Goal: Task Accomplishment & Management: Complete application form

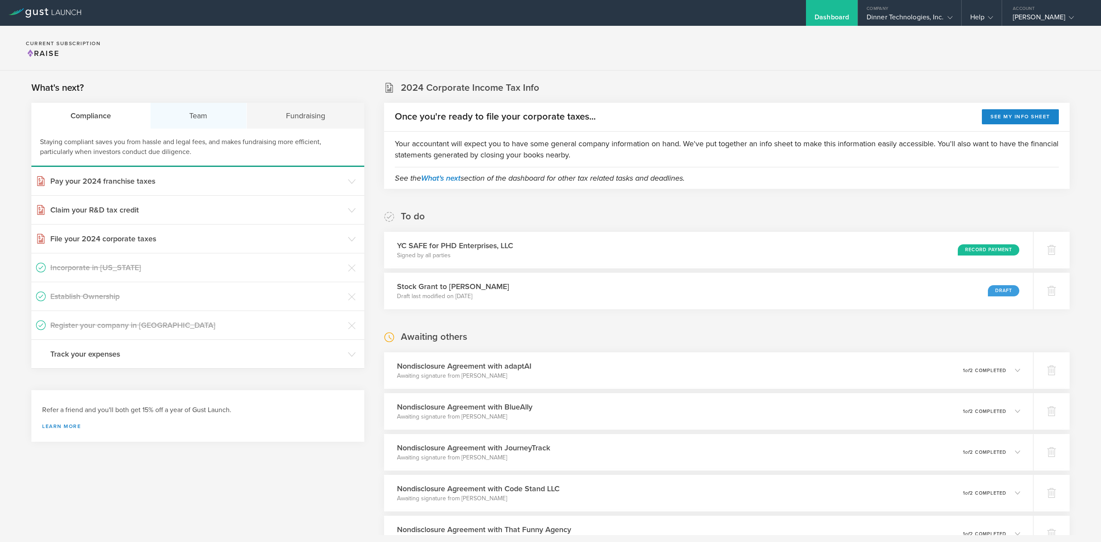
click at [211, 119] on div "Team" at bounding box center [199, 116] width 97 height 26
click at [305, 112] on div "Fundraising" at bounding box center [305, 116] width 117 height 26
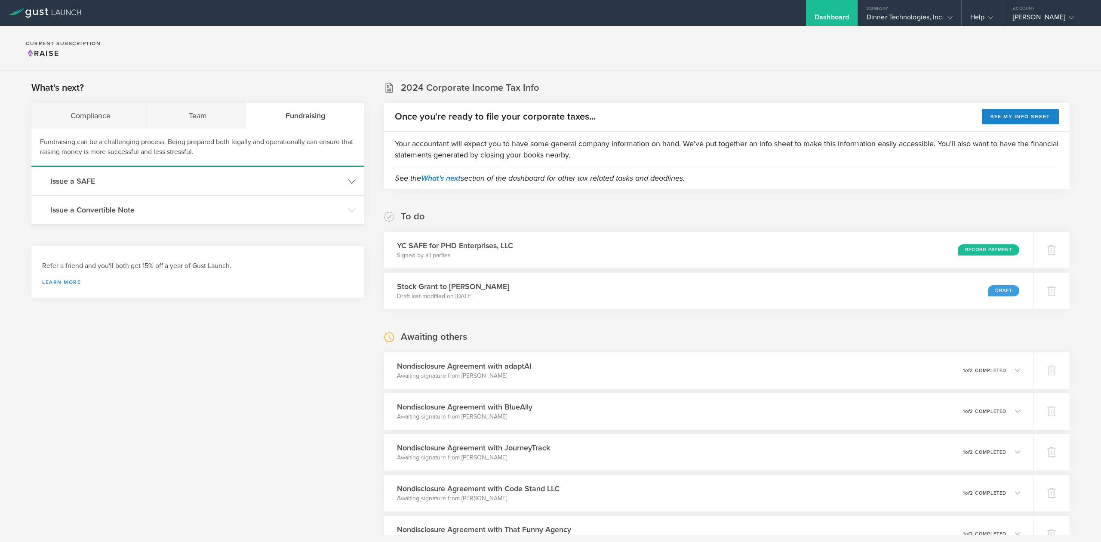
click at [64, 180] on h3 "Issue a SAFE" at bounding box center [196, 181] width 293 height 11
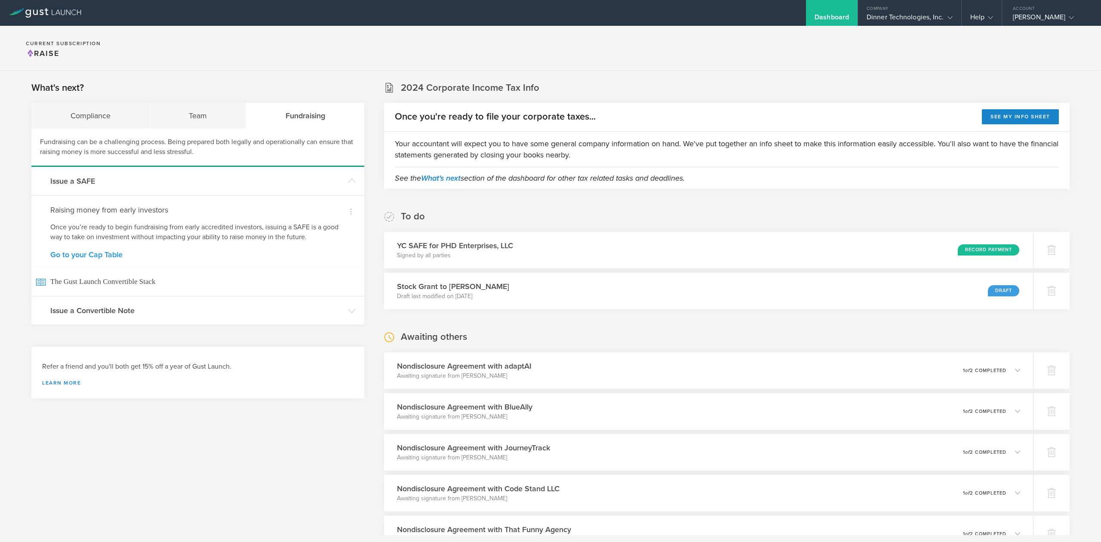
click at [105, 255] on link "Go to your Cap Table" at bounding box center [197, 255] width 295 height 8
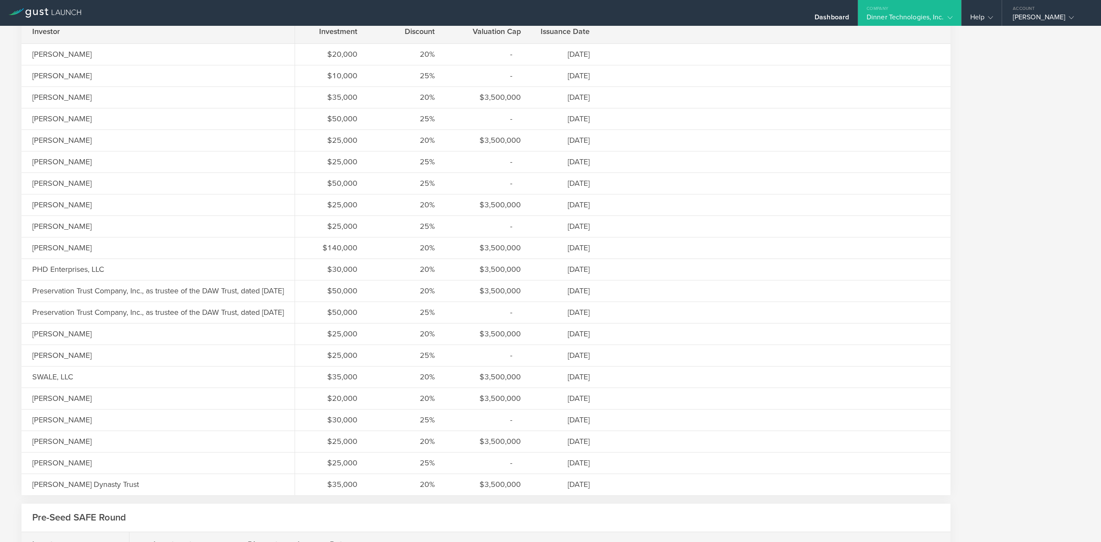
scroll to position [401, 0]
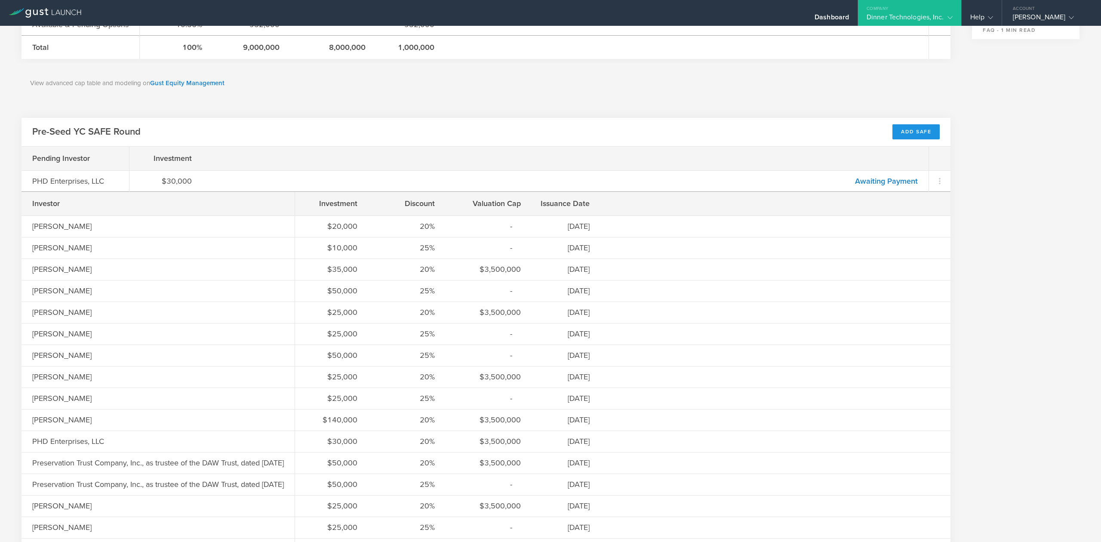
click at [907, 135] on div "Add SAFE" at bounding box center [916, 131] width 47 height 15
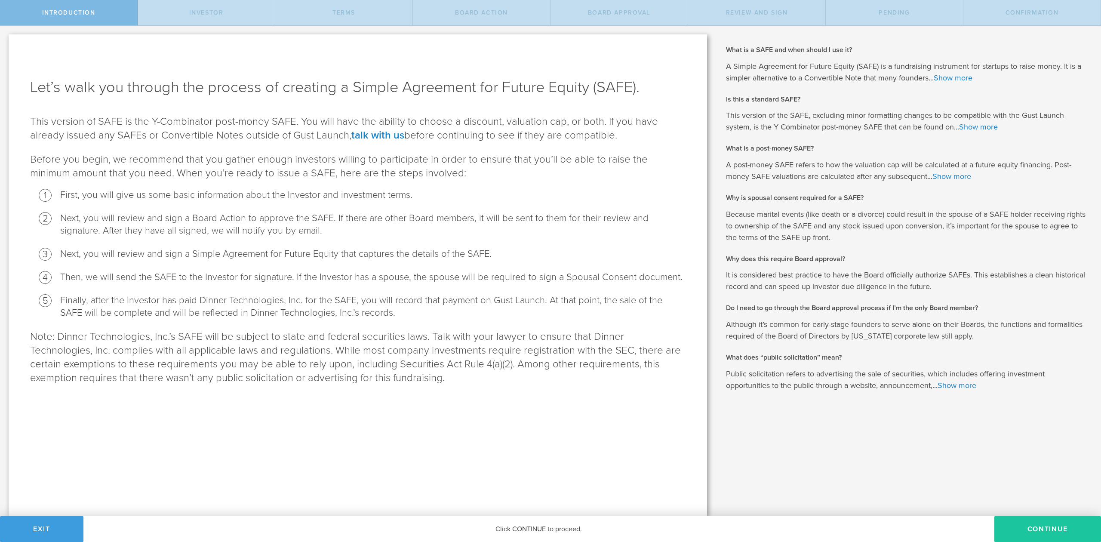
click at [1054, 530] on button "Continue" at bounding box center [1048, 529] width 107 height 26
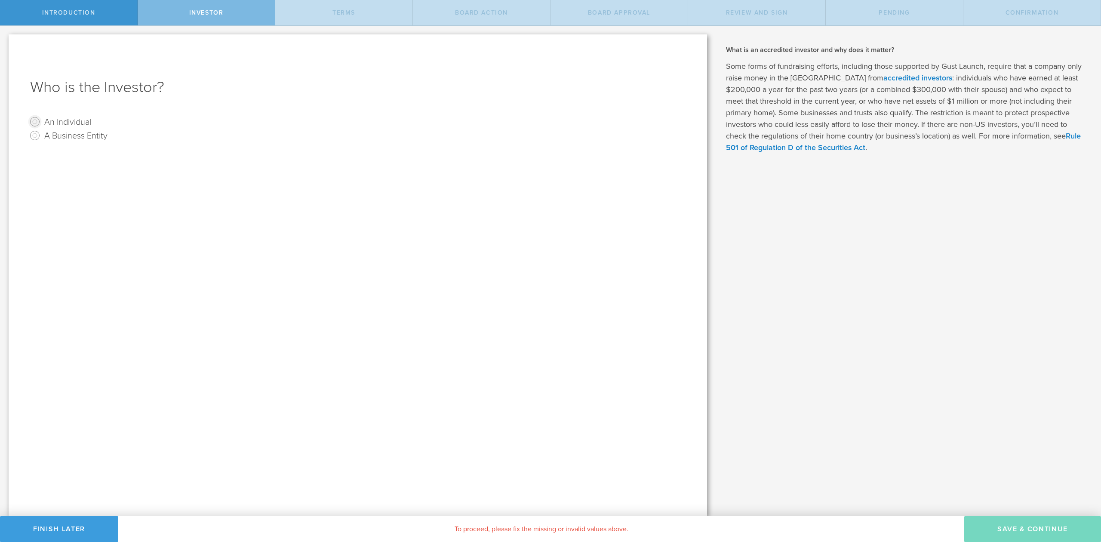
click at [37, 122] on input "An Individual" at bounding box center [35, 122] width 14 height 14
radio input "true"
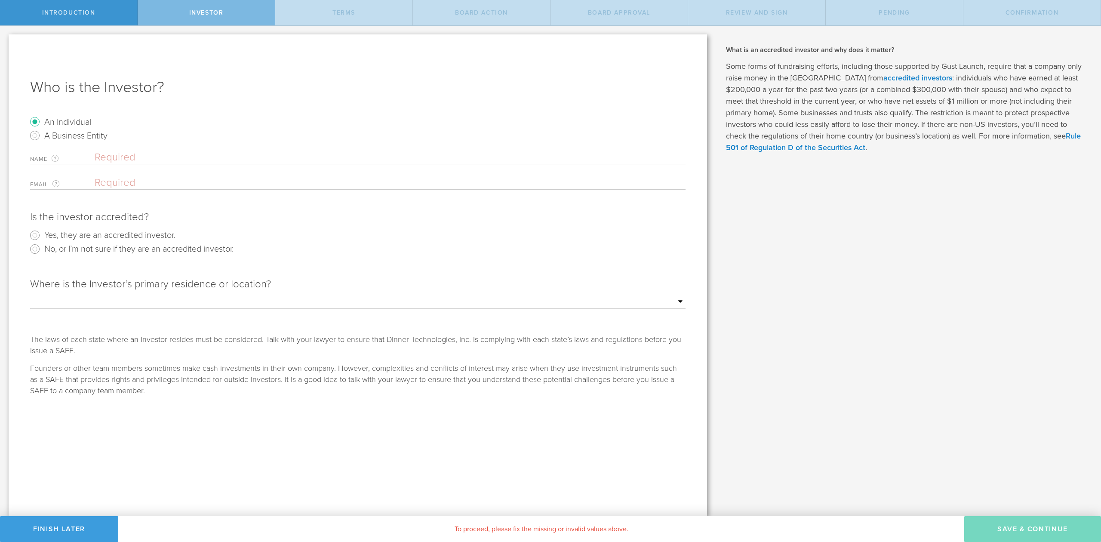
click at [112, 160] on input "text" at bounding box center [390, 157] width 591 height 13
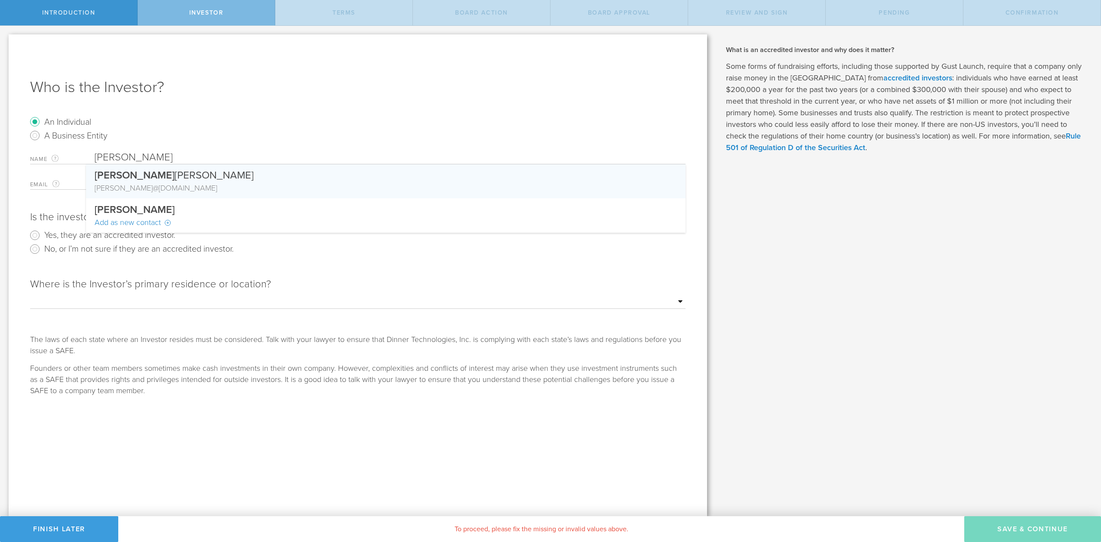
click at [124, 172] on div "Mike Byrne" at bounding box center [386, 173] width 583 height 18
type input "[PERSON_NAME]"
type input "mike@techuila.club"
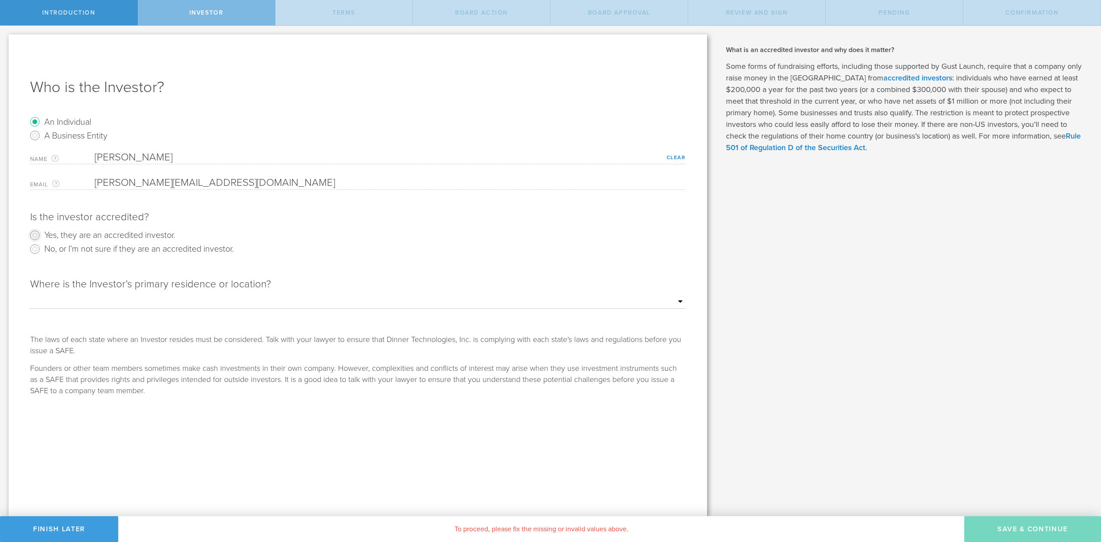
click at [40, 236] on input "Yes, they are an accredited investor." at bounding box center [35, 235] width 14 height 14
radio input "true"
click at [95, 302] on select "Outside of the US Alabama Alaska Arizona Arkansas California Colorado Connectic…" at bounding box center [358, 302] width 656 height 13
select select "string:FL"
click at [30, 296] on select "Outside of the US Alabama Alaska Arizona Arkansas California Colorado Connectic…" at bounding box center [358, 302] width 656 height 13
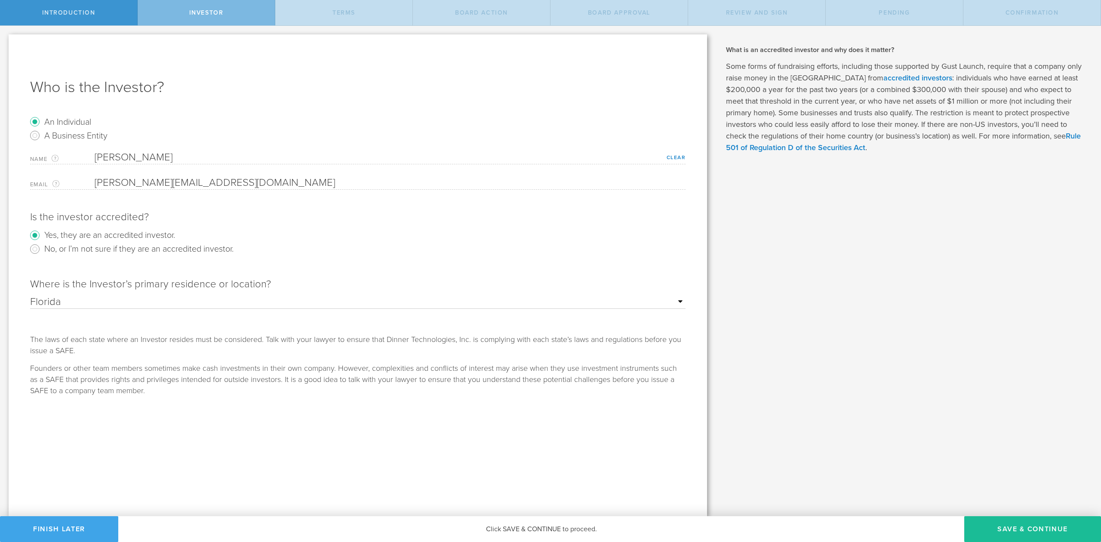
click at [74, 529] on button "Finish Later" at bounding box center [59, 529] width 118 height 26
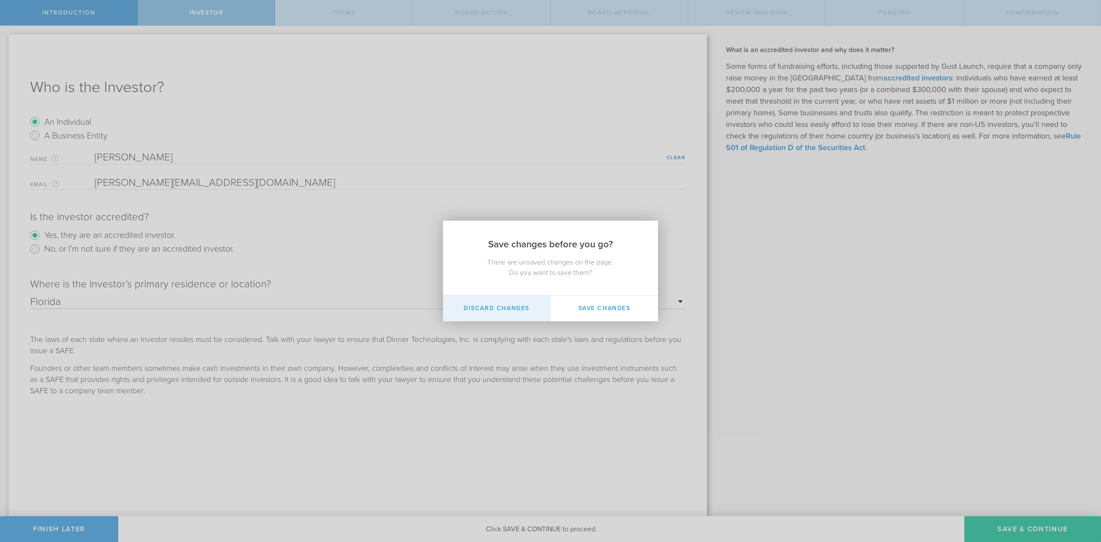
click at [489, 317] on button "Discard Changes" at bounding box center [497, 309] width 108 height 26
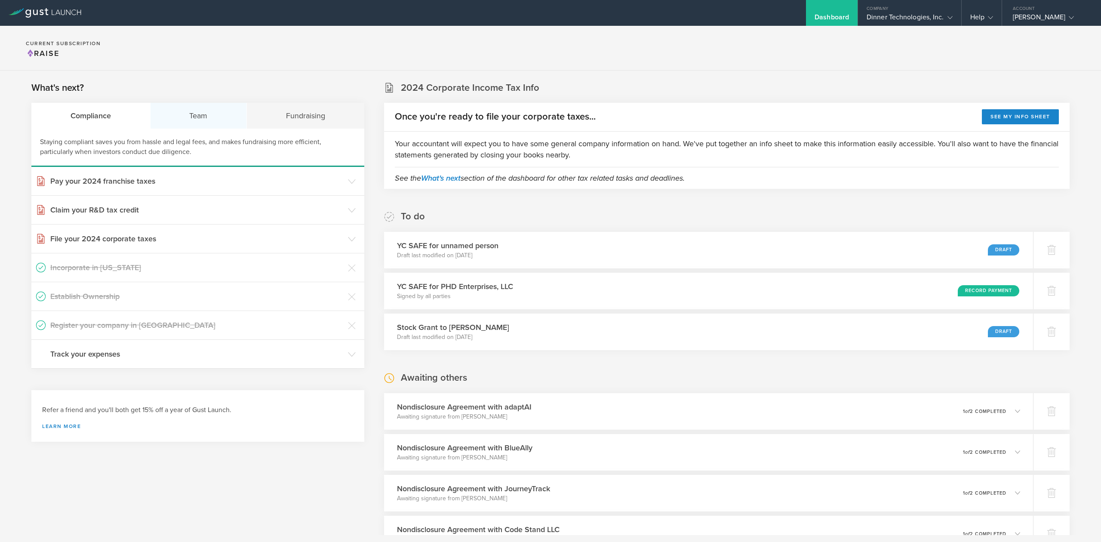
click at [200, 120] on div "Team" at bounding box center [199, 116] width 97 height 26
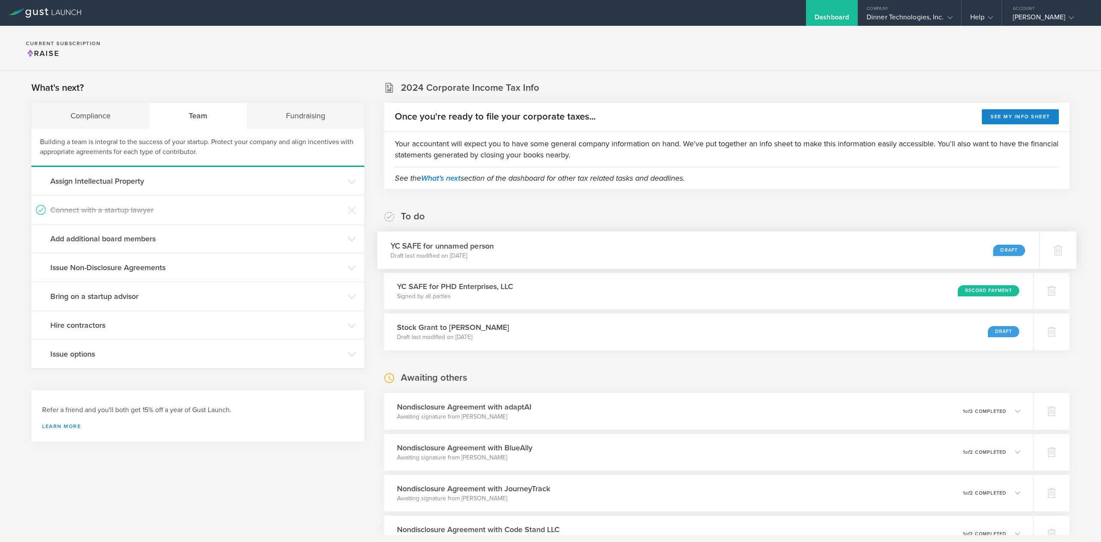
click at [534, 247] on div "YC SAFE for unnamed person Draft last modified on Sep 7, 2025 Draft" at bounding box center [708, 249] width 662 height 37
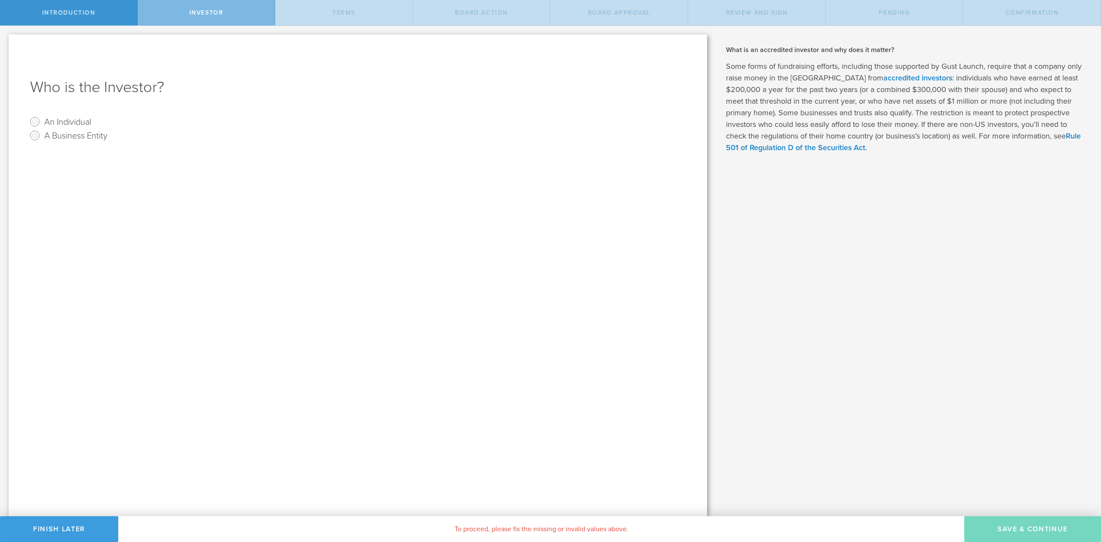
click at [77, 124] on label "An Individual" at bounding box center [67, 121] width 47 height 12
click at [42, 124] on input "An Individual" at bounding box center [35, 122] width 14 height 14
radio input "true"
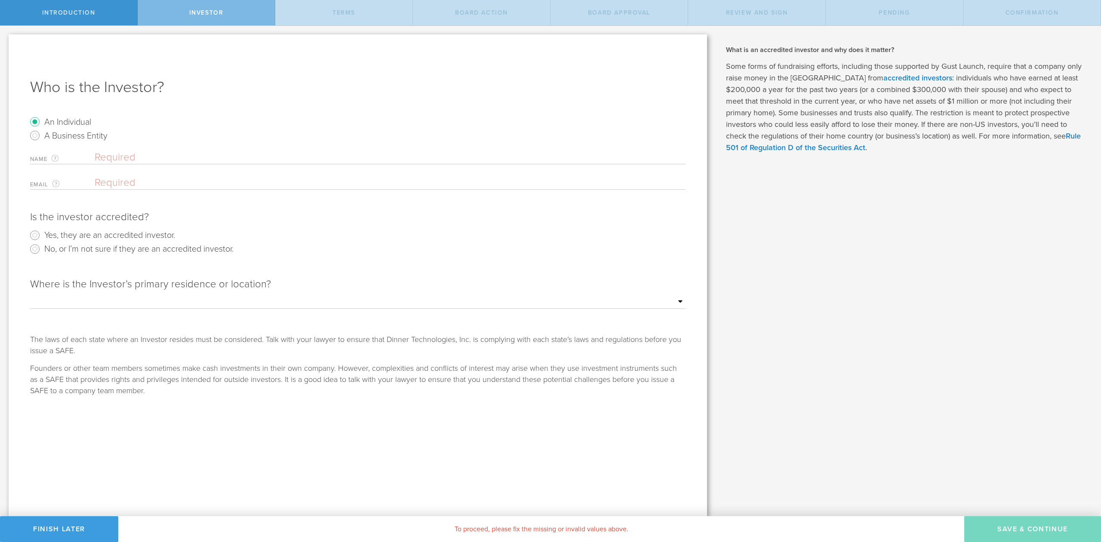
click at [108, 156] on input "text" at bounding box center [390, 157] width 591 height 13
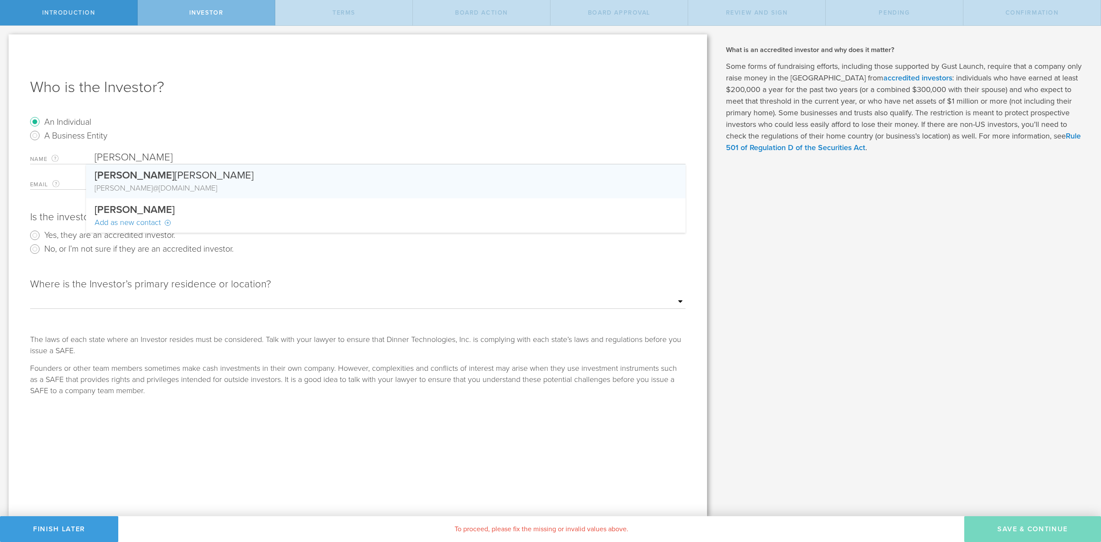
click at [124, 182] on div "Mike Byrne" at bounding box center [386, 173] width 583 height 18
type input "[PERSON_NAME]"
type input "mike@techuila.club"
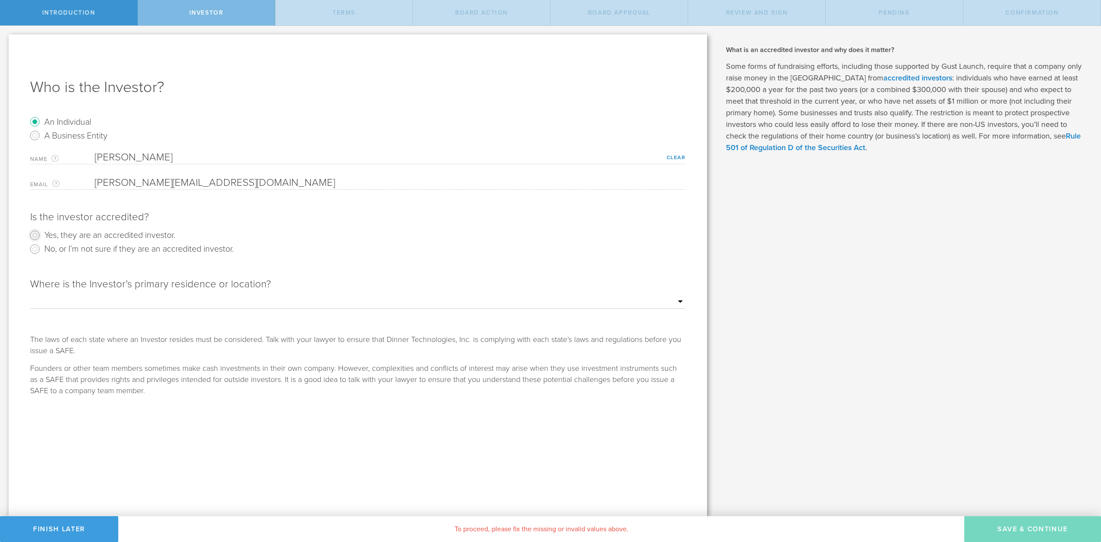
click at [34, 233] on input "Yes, they are an accredited investor." at bounding box center [35, 235] width 14 height 14
radio input "true"
click at [59, 305] on select "Outside of the US Alabama Alaska Arizona Arkansas California Colorado Connectic…" at bounding box center [358, 302] width 656 height 13
select select "string:FL"
click at [30, 296] on select "Outside of the US Alabama Alaska Arizona Arkansas California Colorado Connectic…" at bounding box center [358, 302] width 656 height 13
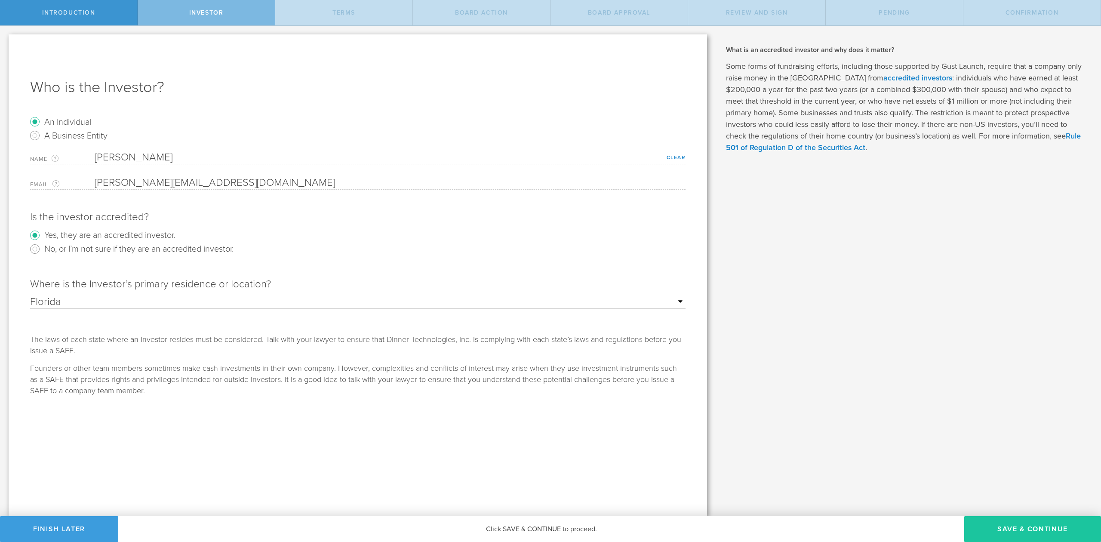
click at [1021, 532] on button "Save & Continue" at bounding box center [1033, 529] width 137 height 26
checkbox input "true"
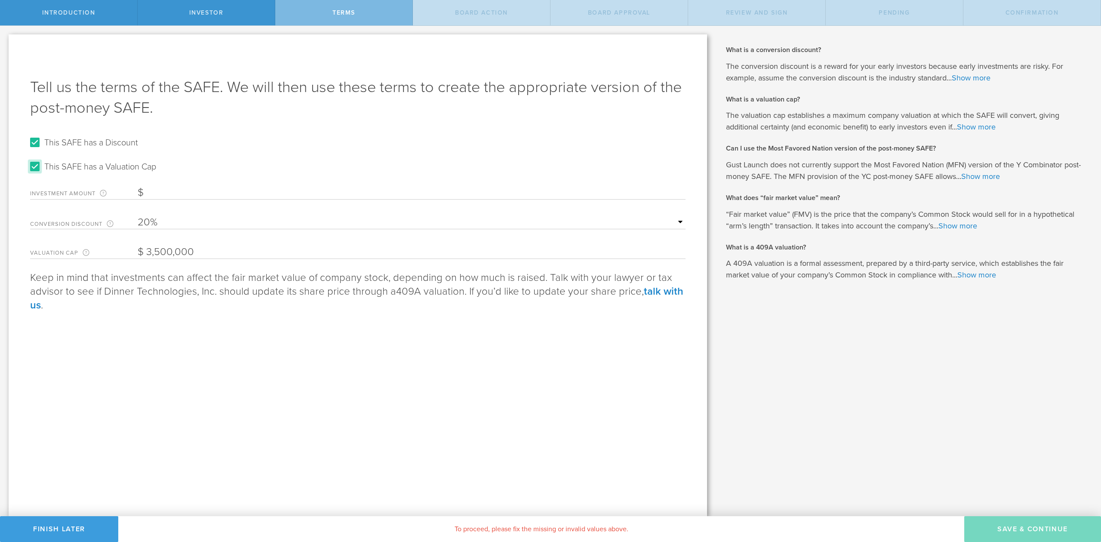
click at [37, 167] on input "This SAFE has a Valuation Cap" at bounding box center [35, 167] width 14 height 14
checkbox input "false"
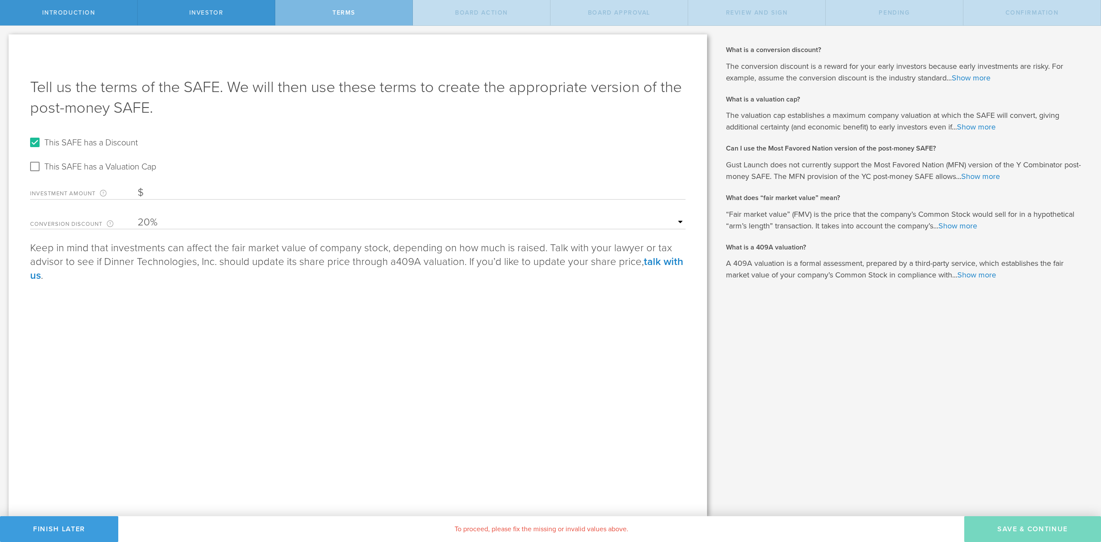
click at [202, 194] on input "Investment Amount The amount (in USD) that this investor is paying for the SAFE." at bounding box center [412, 192] width 548 height 13
type input "140,000"
click at [152, 221] on select "15% 20% 25% 30%" at bounding box center [412, 222] width 548 height 13
select select "number:25"
click at [138, 216] on select "15% 20% 25% 30%" at bounding box center [412, 222] width 548 height 13
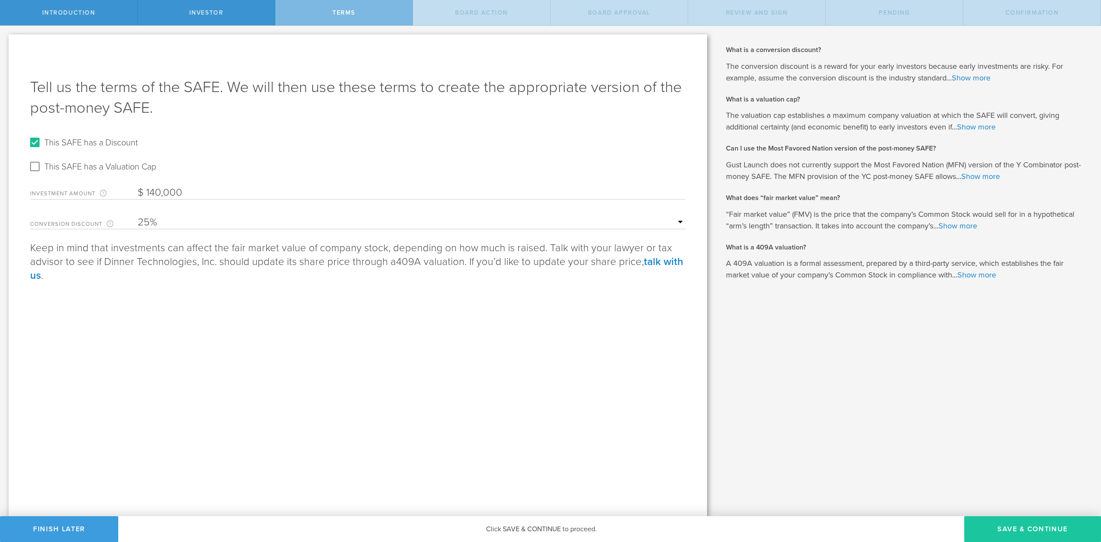
click at [1041, 527] on button "Save & Continue" at bounding box center [1033, 529] width 137 height 26
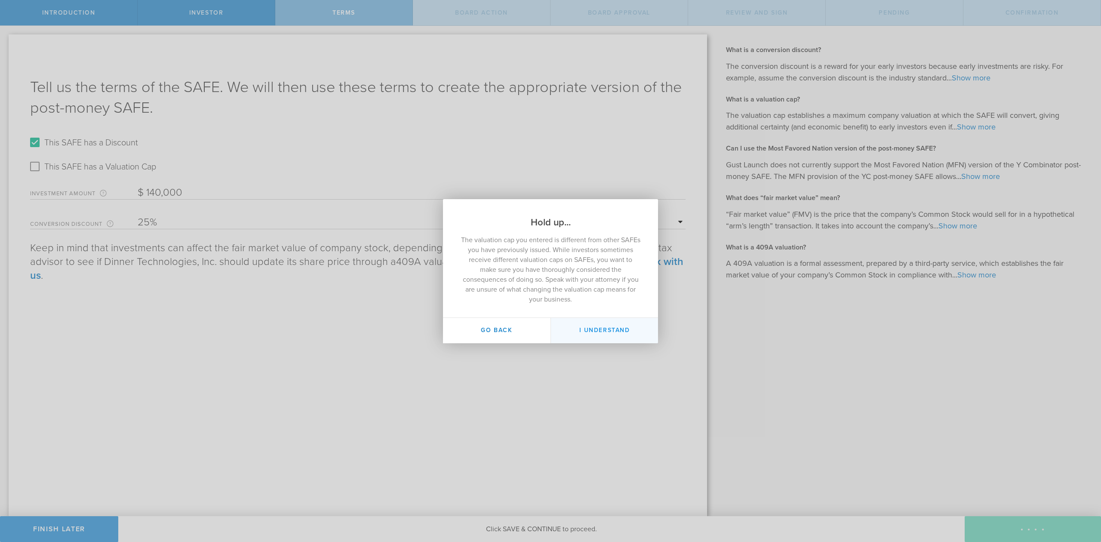
click at [606, 332] on button "I Understand" at bounding box center [605, 330] width 108 height 25
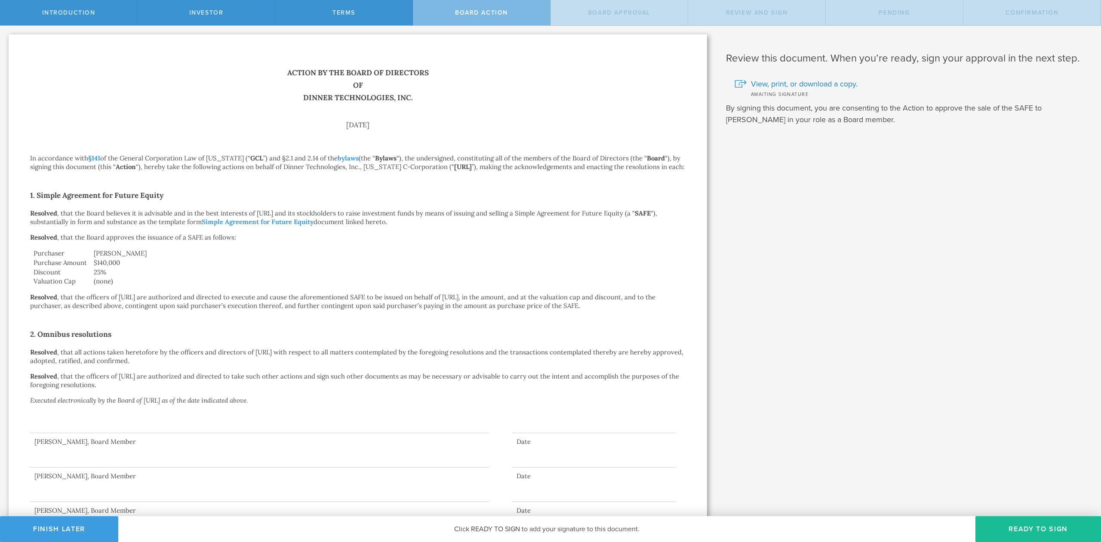
scroll to position [40, 0]
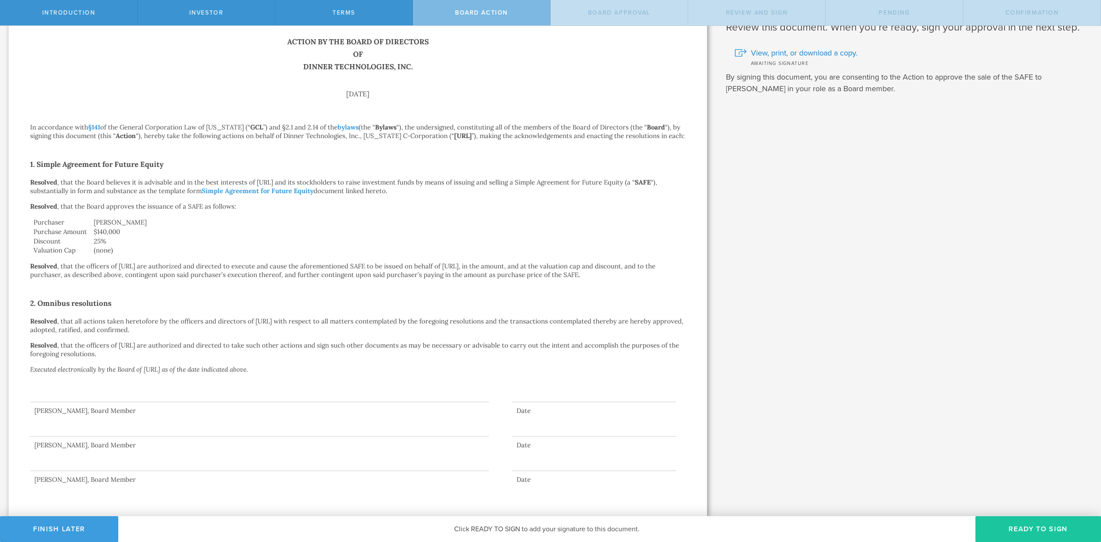
click at [1045, 534] on button "Ready to Sign" at bounding box center [1039, 529] width 126 height 26
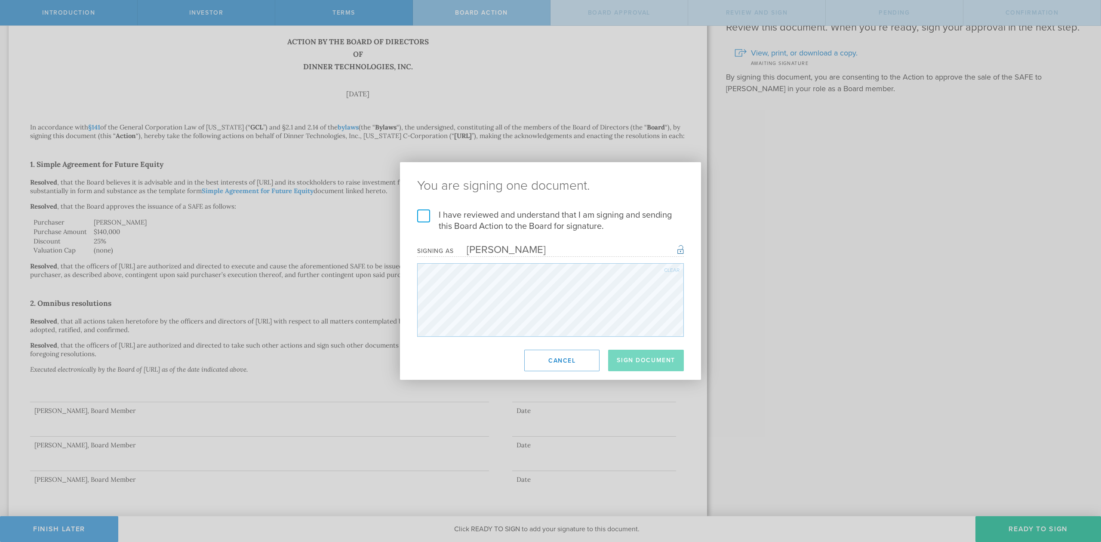
click at [421, 217] on label "I have reviewed and understand that I am signing and sending this Board Action …" at bounding box center [550, 221] width 267 height 22
click at [0, 0] on input "I have reviewed and understand that I am signing and sending this Board Action …" at bounding box center [0, 0] width 0 height 0
click at [665, 359] on button "Sign Document" at bounding box center [646, 361] width 76 height 22
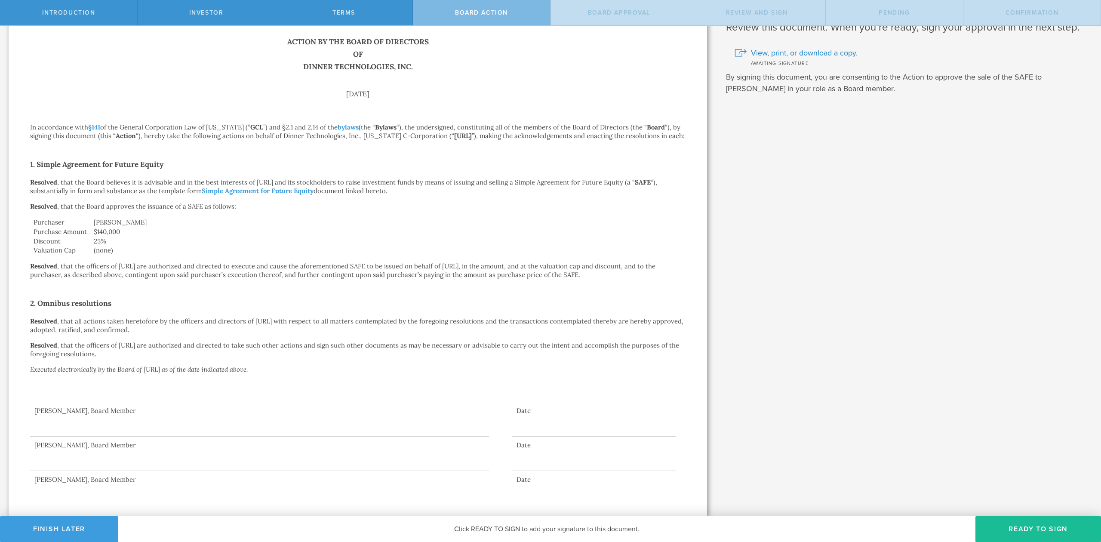
scroll to position [0, 0]
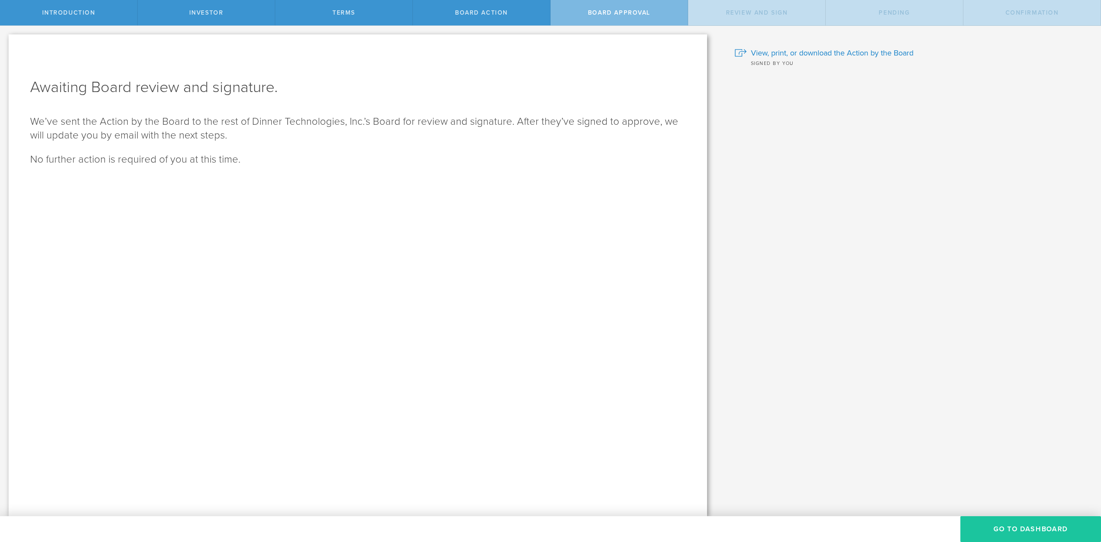
click at [1005, 527] on button "Go To Dashboard" at bounding box center [1031, 529] width 141 height 26
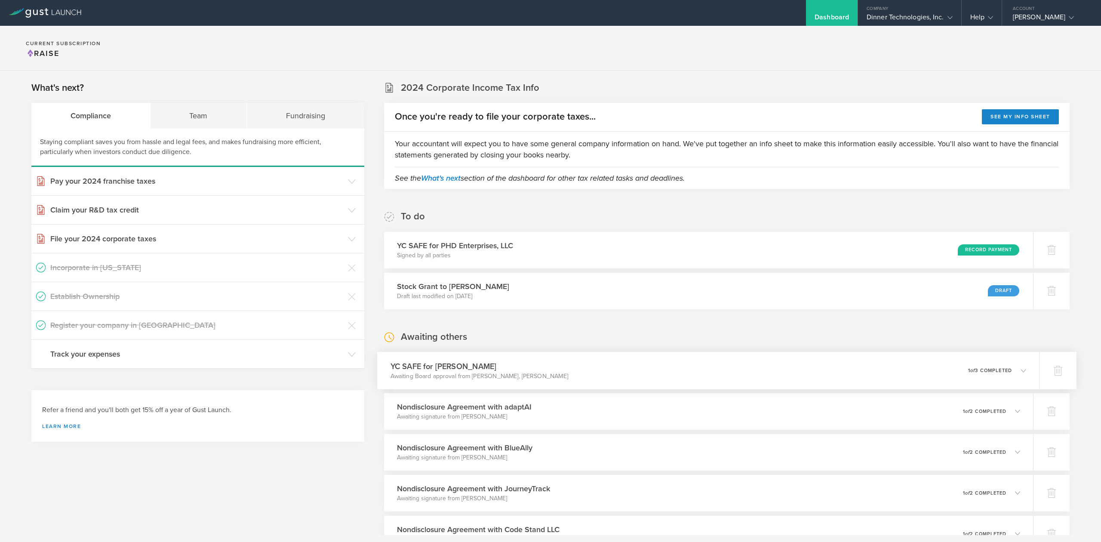
click at [465, 364] on h3 "YC SAFE for [PERSON_NAME]" at bounding box center [480, 367] width 178 height 12
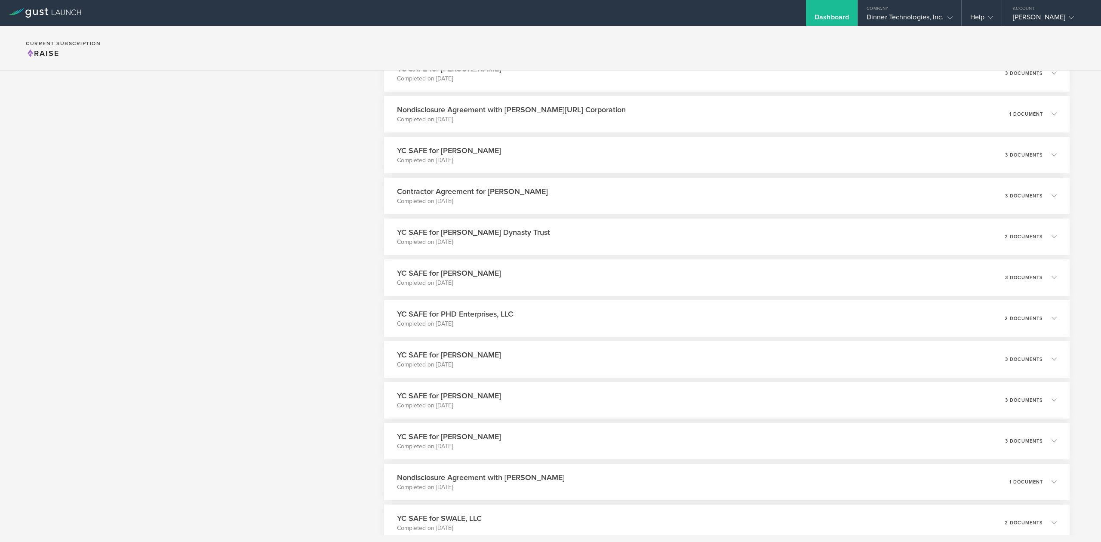
scroll to position [3850, 0]
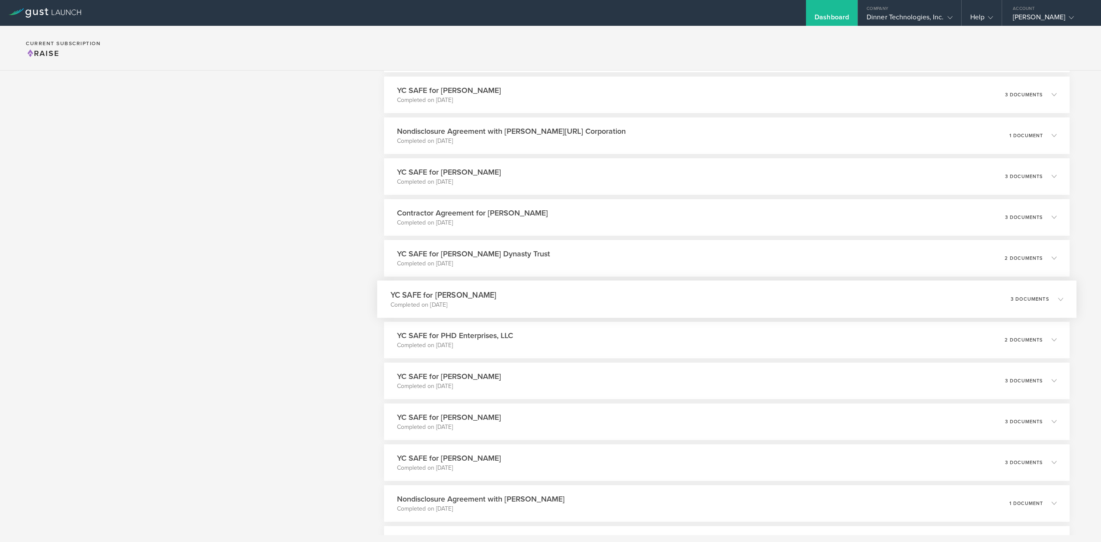
click at [469, 308] on p "Completed on [DATE]" at bounding box center [444, 304] width 106 height 9
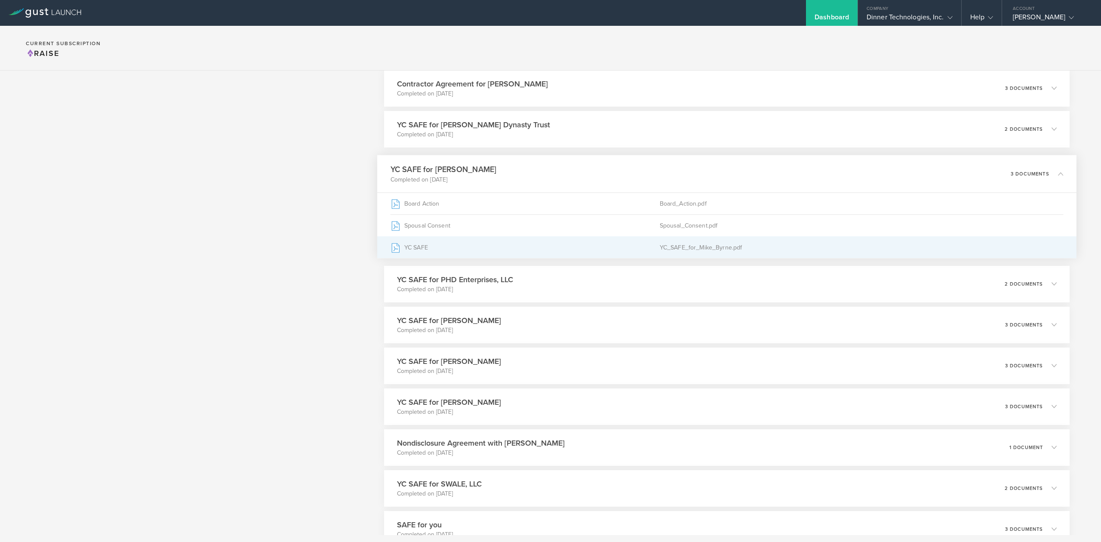
click at [688, 250] on div "YC_SAFE_for_Mike_Byrne.pdf" at bounding box center [862, 248] width 404 height 22
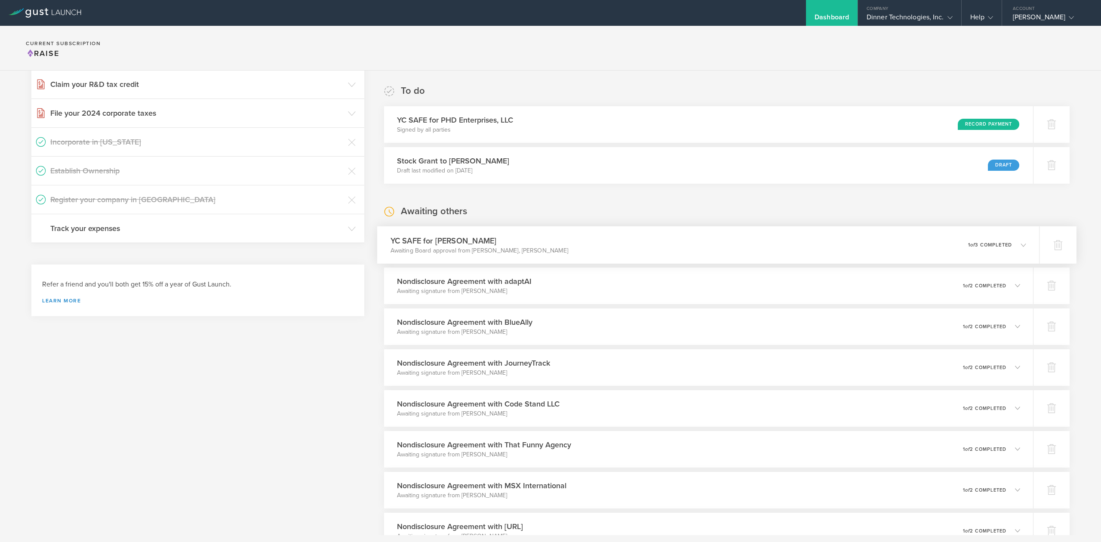
scroll to position [122, 0]
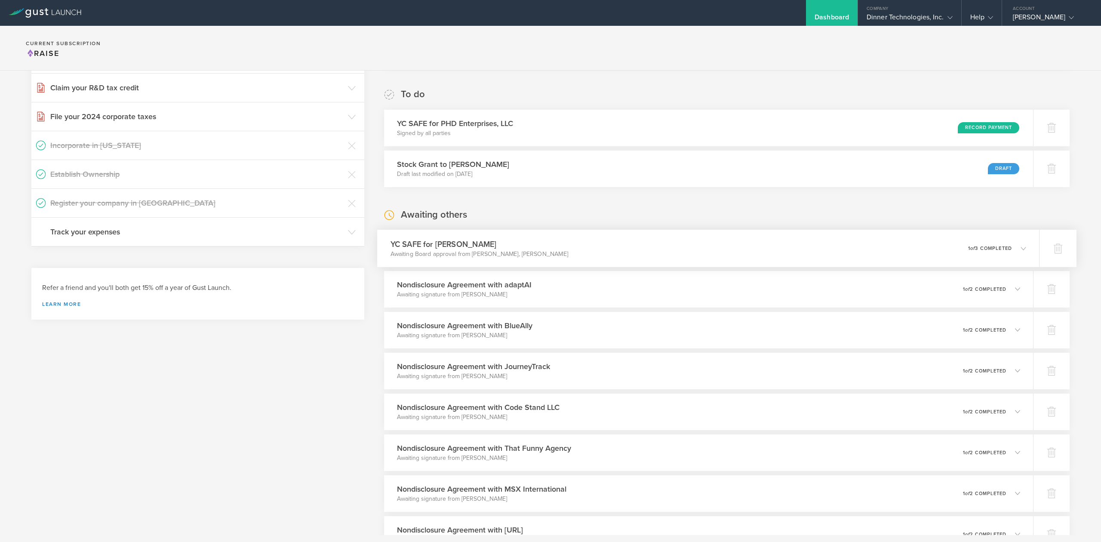
click at [1021, 250] on polyline at bounding box center [1023, 248] width 5 height 3
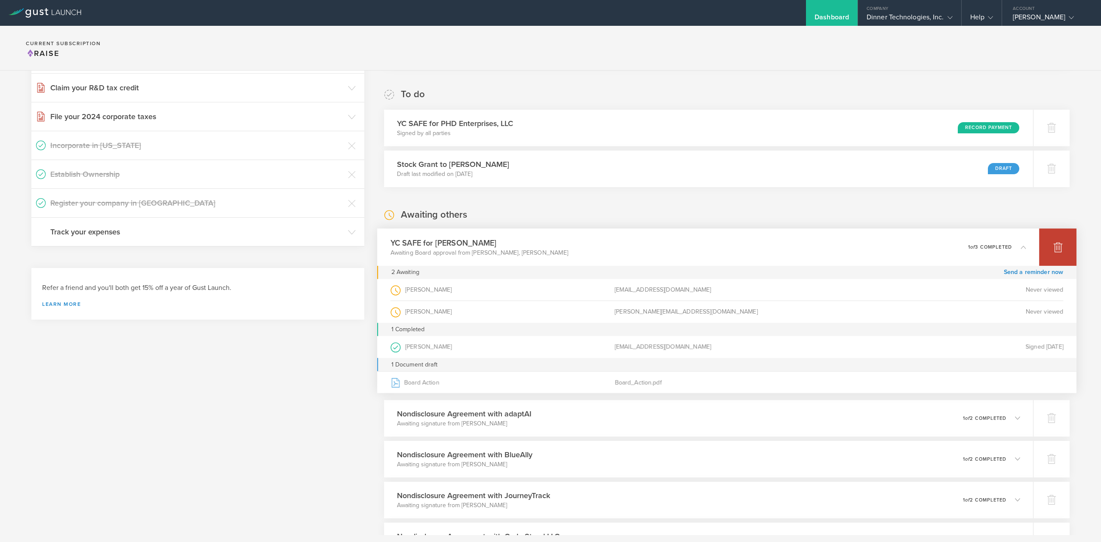
click at [1054, 252] on icon at bounding box center [1058, 248] width 9 height 8
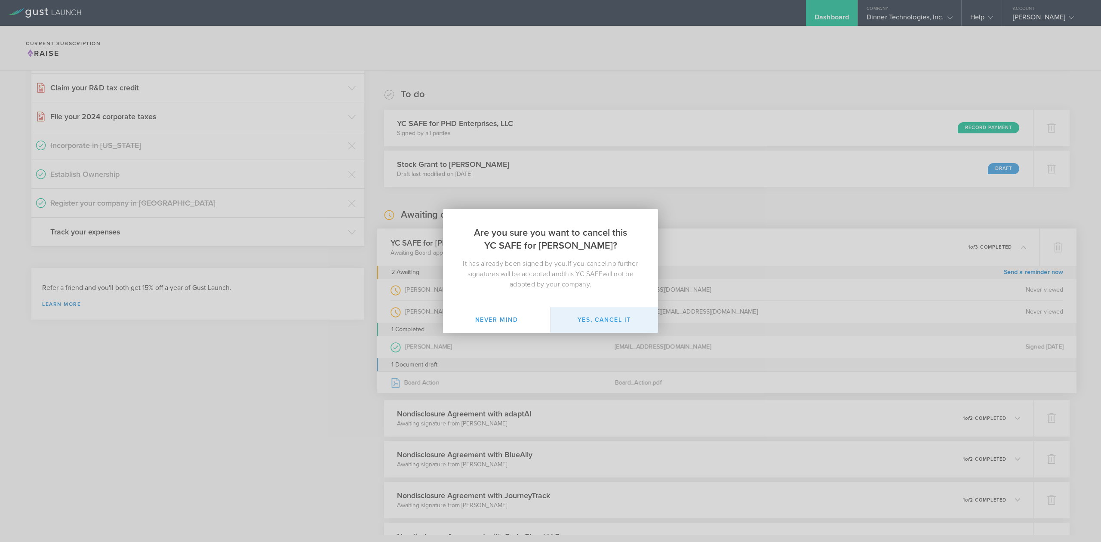
click at [592, 321] on button "Yes, cancel it" at bounding box center [605, 320] width 108 height 26
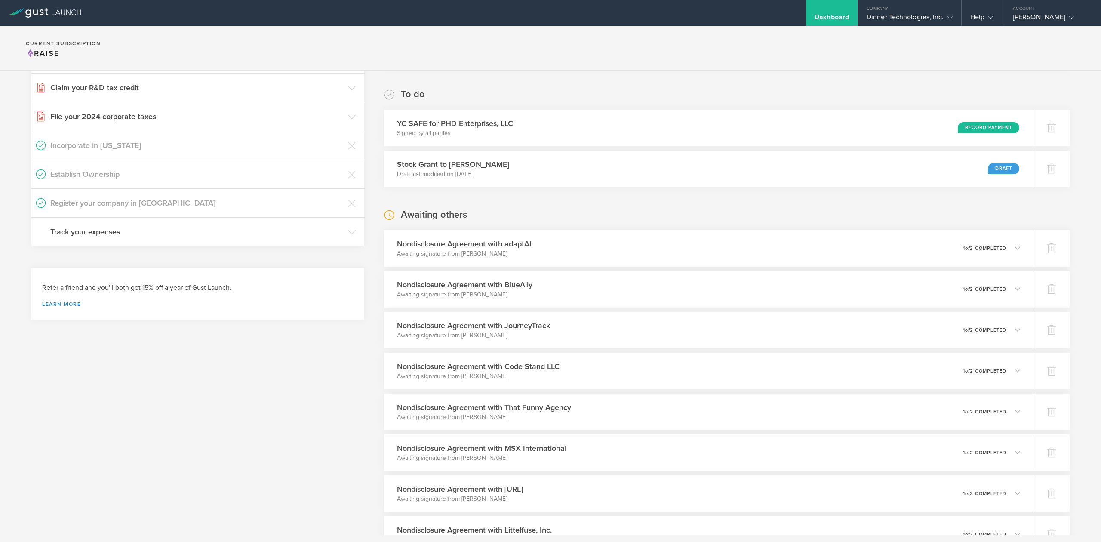
scroll to position [0, 0]
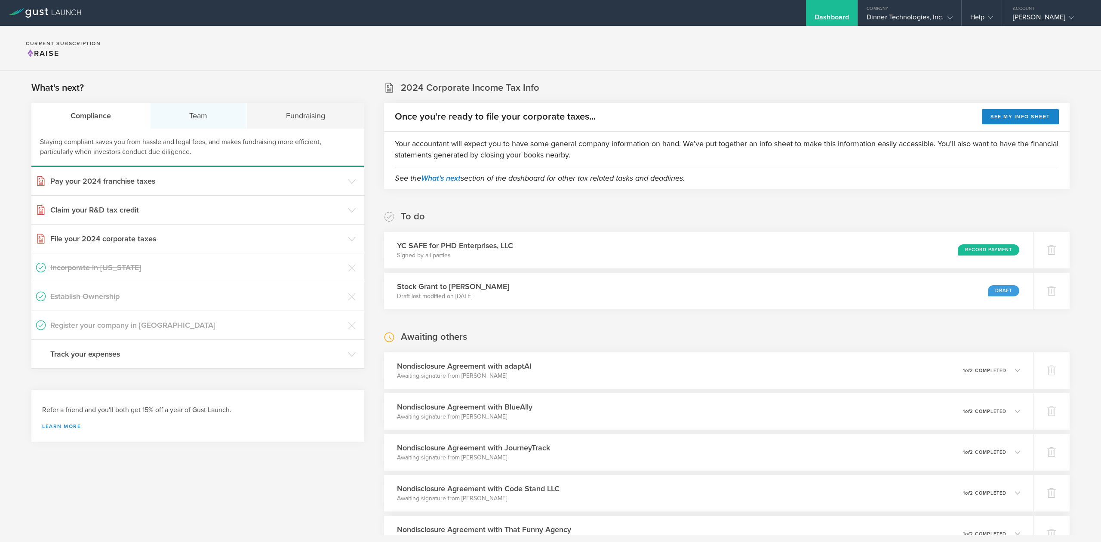
click at [190, 122] on div "Team" at bounding box center [199, 116] width 97 height 26
click at [298, 114] on div "Fundraising" at bounding box center [305, 116] width 117 height 26
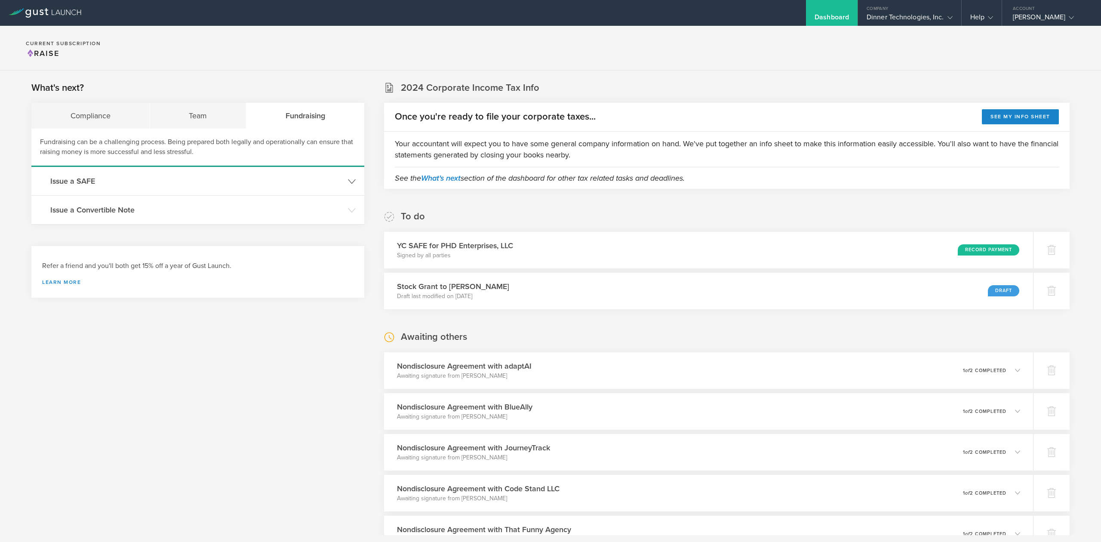
click at [94, 178] on h3 "Issue a SAFE" at bounding box center [196, 181] width 293 height 11
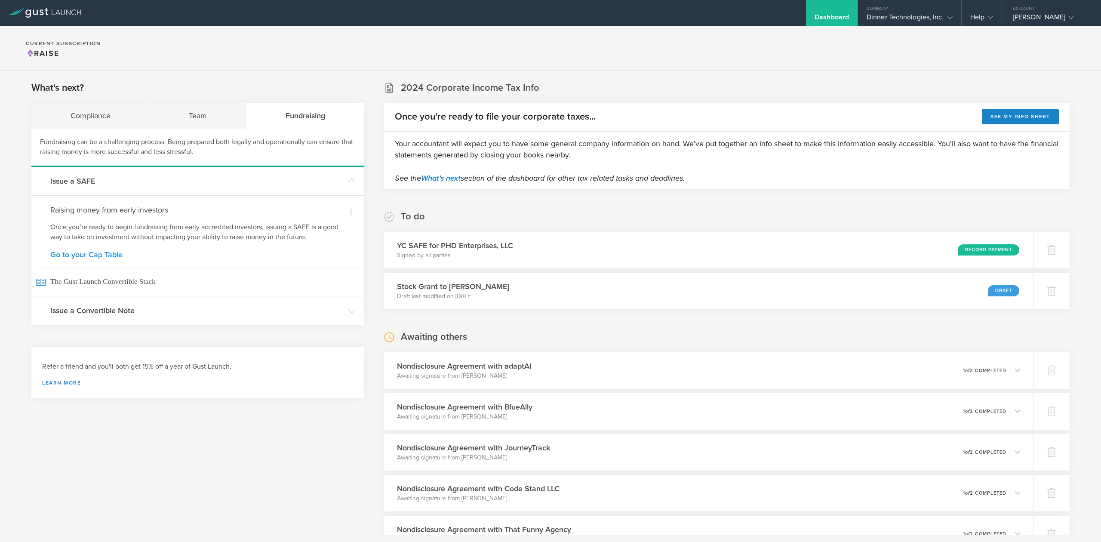
click at [83, 253] on link "Go to your Cap Table" at bounding box center [197, 255] width 295 height 8
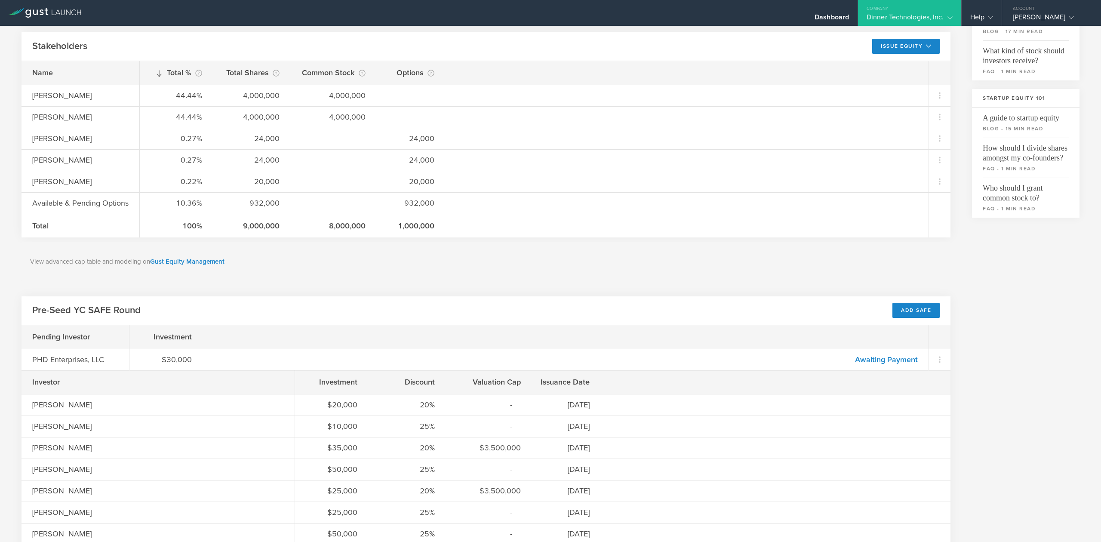
scroll to position [229, 0]
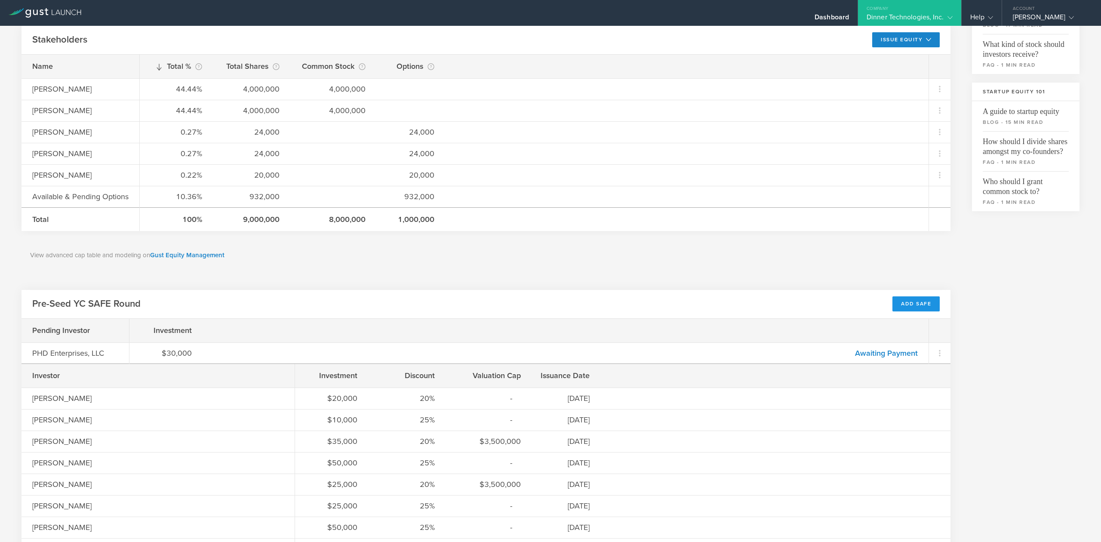
click at [912, 306] on div "Add SAFE" at bounding box center [916, 303] width 47 height 15
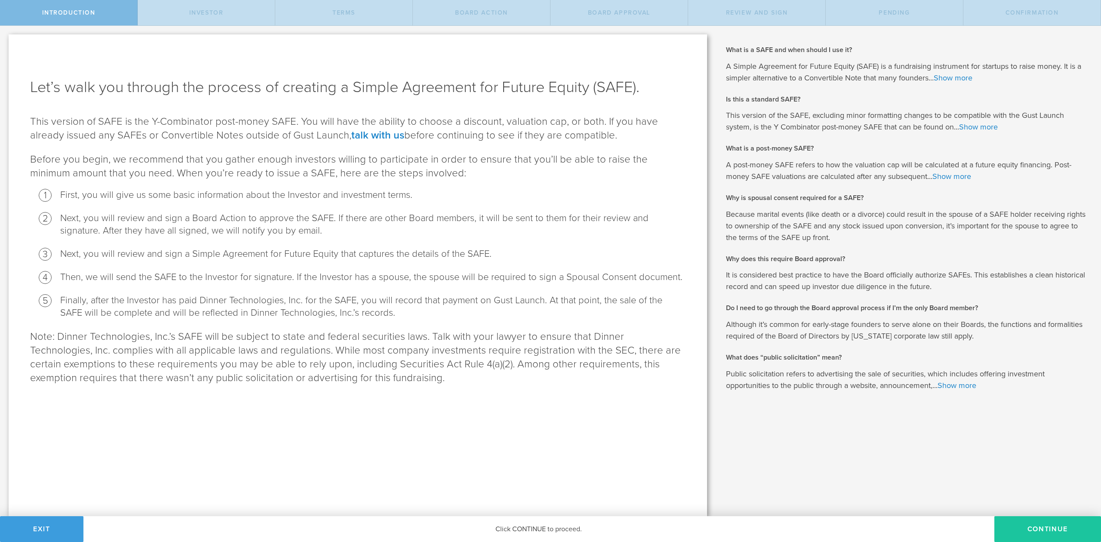
click at [1040, 524] on button "Continue" at bounding box center [1048, 529] width 107 height 26
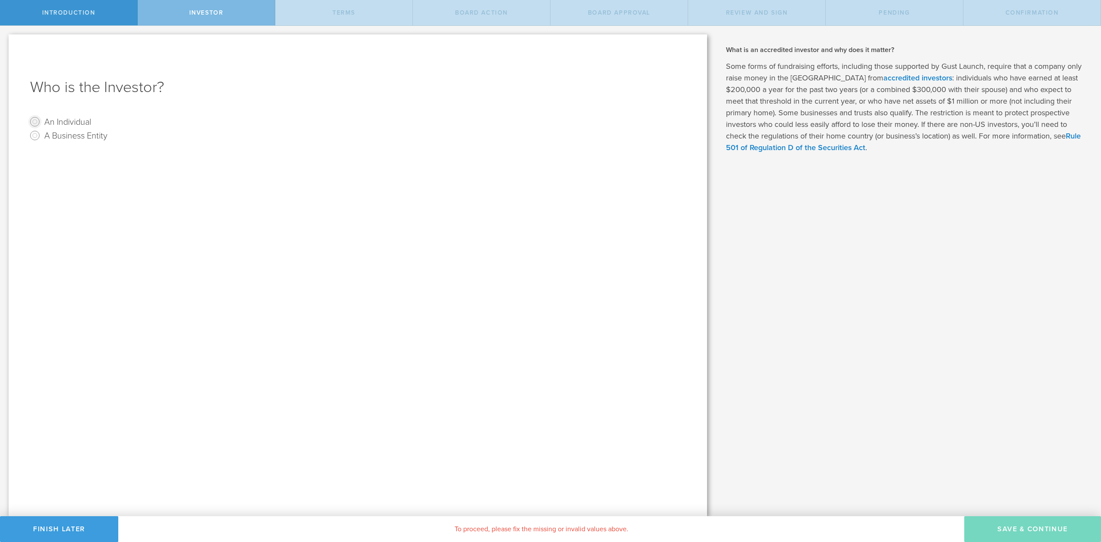
click at [39, 120] on input "An Individual" at bounding box center [35, 122] width 14 height 14
radio input "true"
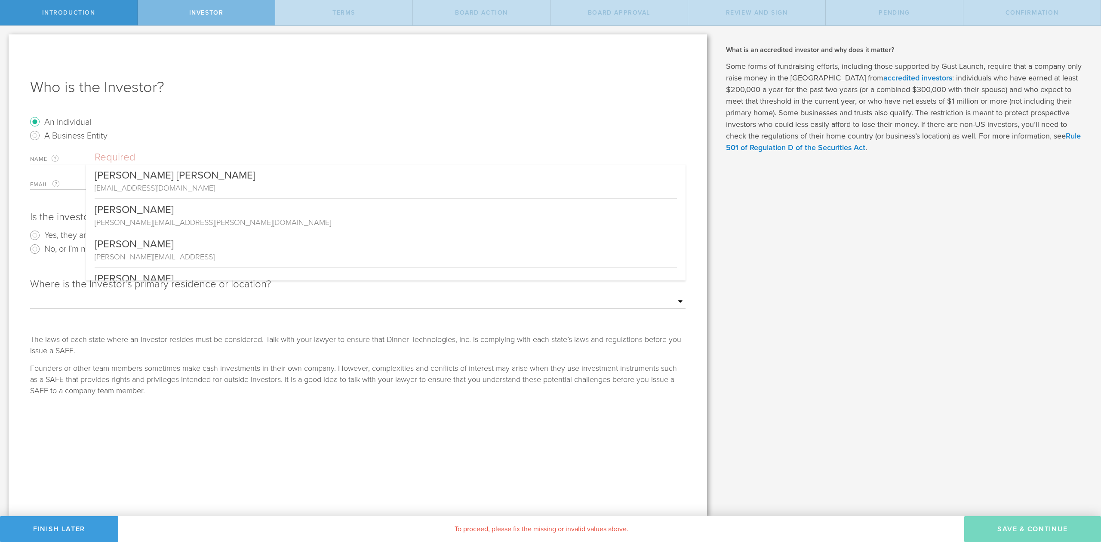
click at [102, 152] on input "text" at bounding box center [390, 157] width 591 height 13
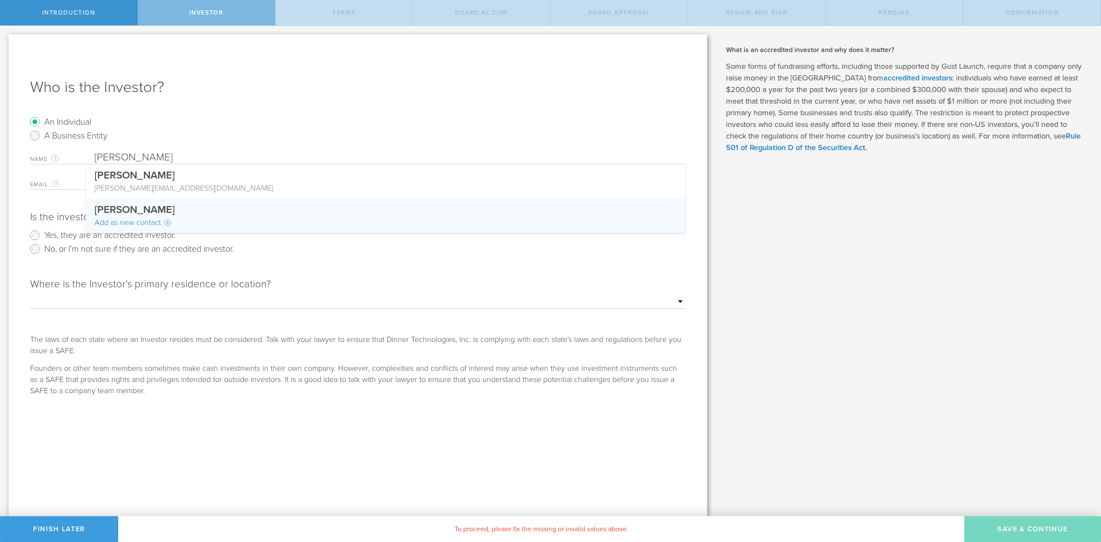
type input "Mike Byrne"
click at [116, 210] on span "Mike Byrne" at bounding box center [135, 209] width 80 height 12
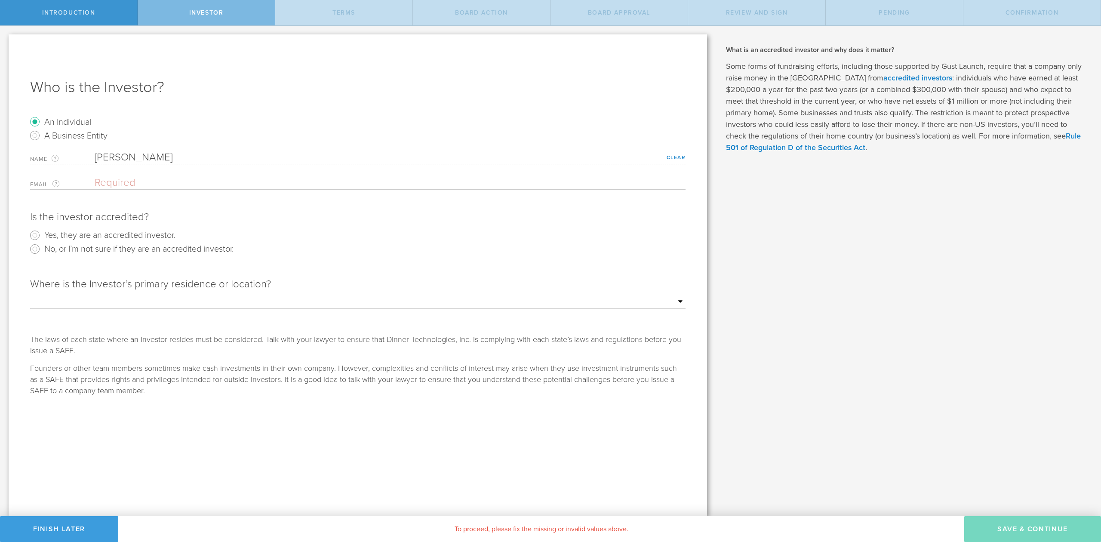
click at [123, 176] on input "email" at bounding box center [388, 182] width 587 height 13
type input "mike@byrnemail.com"
click at [36, 236] on input "Yes, they are an accredited investor." at bounding box center [35, 235] width 14 height 14
radio input "true"
click at [61, 297] on select "Outside of the US Alabama Alaska Arizona Arkansas California Colorado Connectic…" at bounding box center [358, 302] width 656 height 13
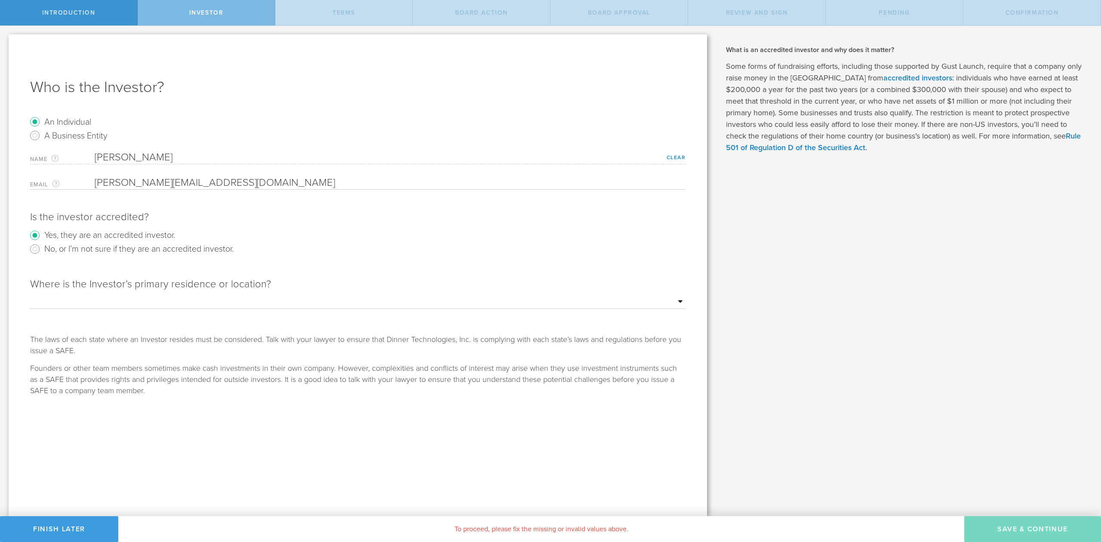
select select "string:FL"
click at [30, 296] on select "Outside of the US Alabama Alaska Arizona Arkansas California Colorado Connectic…" at bounding box center [358, 302] width 656 height 13
click at [1018, 535] on button "Save & Continue" at bounding box center [1033, 529] width 137 height 26
checkbox input "true"
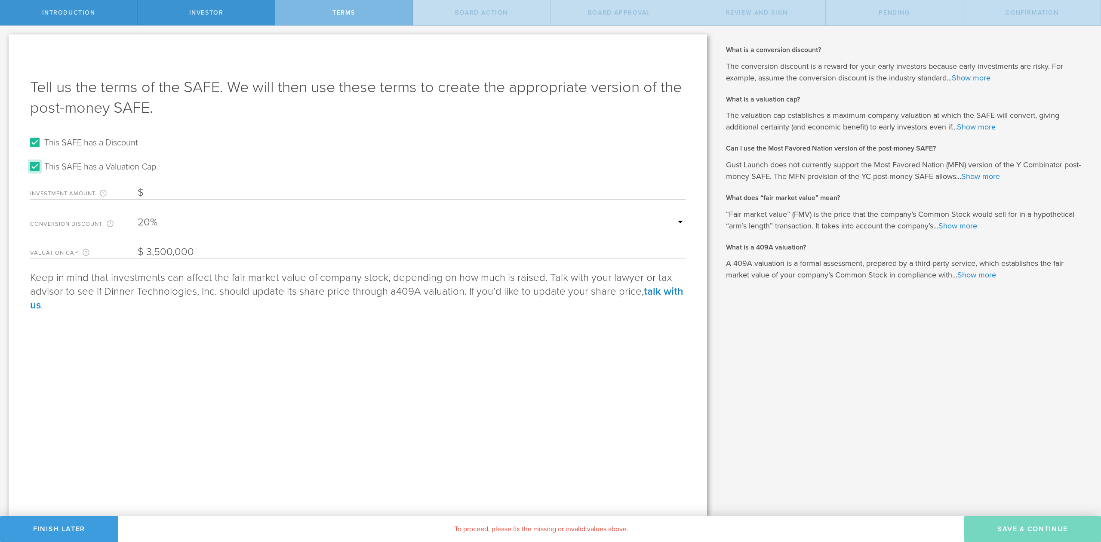
click at [35, 165] on input "This SAFE has a Valuation Cap" at bounding box center [35, 167] width 14 height 14
checkbox input "false"
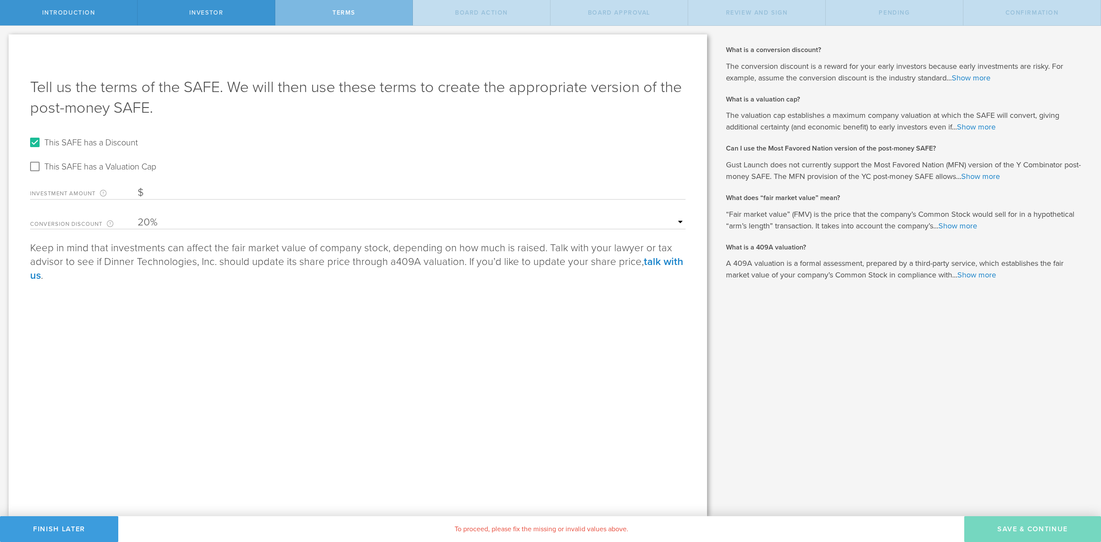
click at [214, 193] on input "Investment Amount The amount (in USD) that this investor is paying for the SAFE." at bounding box center [412, 192] width 548 height 13
type input "140,000"
click at [143, 222] on select "15% 20% 25% 30%" at bounding box center [412, 222] width 548 height 13
select select "number:25"
click at [138, 216] on select "15% 20% 25% 30%" at bounding box center [412, 222] width 548 height 13
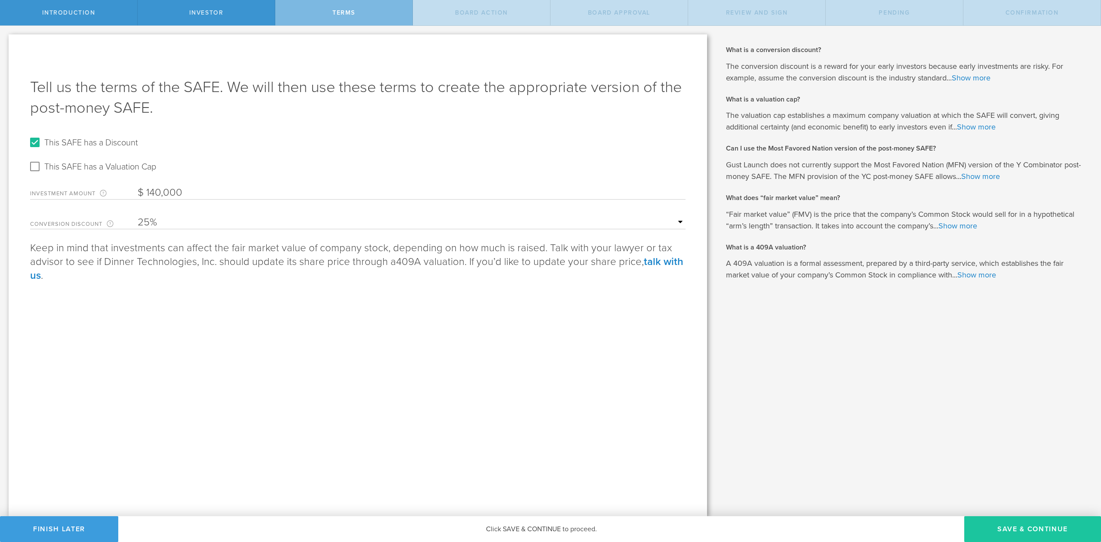
click at [1062, 527] on button "Save & Continue" at bounding box center [1033, 529] width 137 height 26
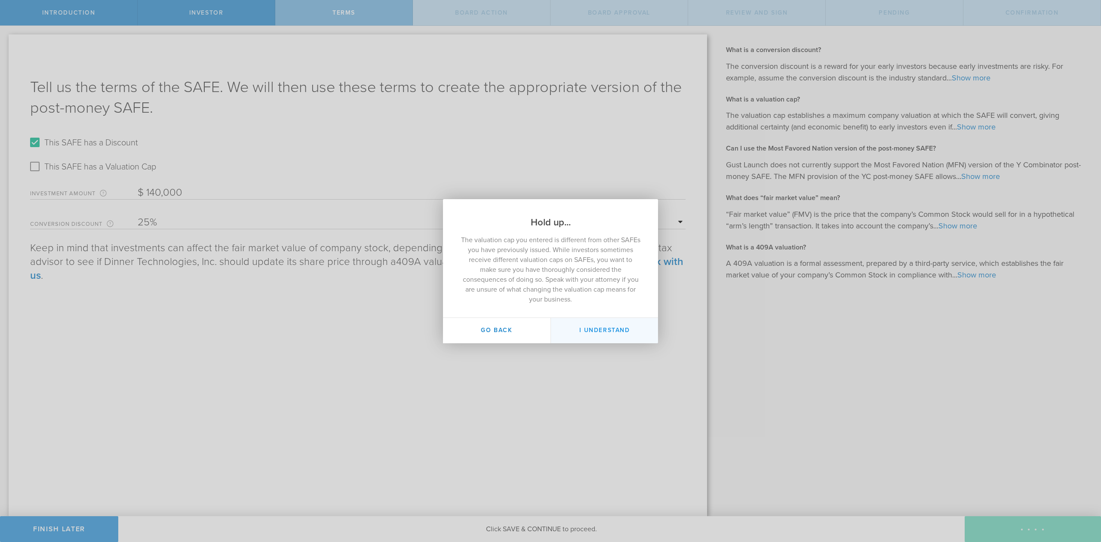
click at [604, 325] on button "I Understand" at bounding box center [605, 330] width 108 height 25
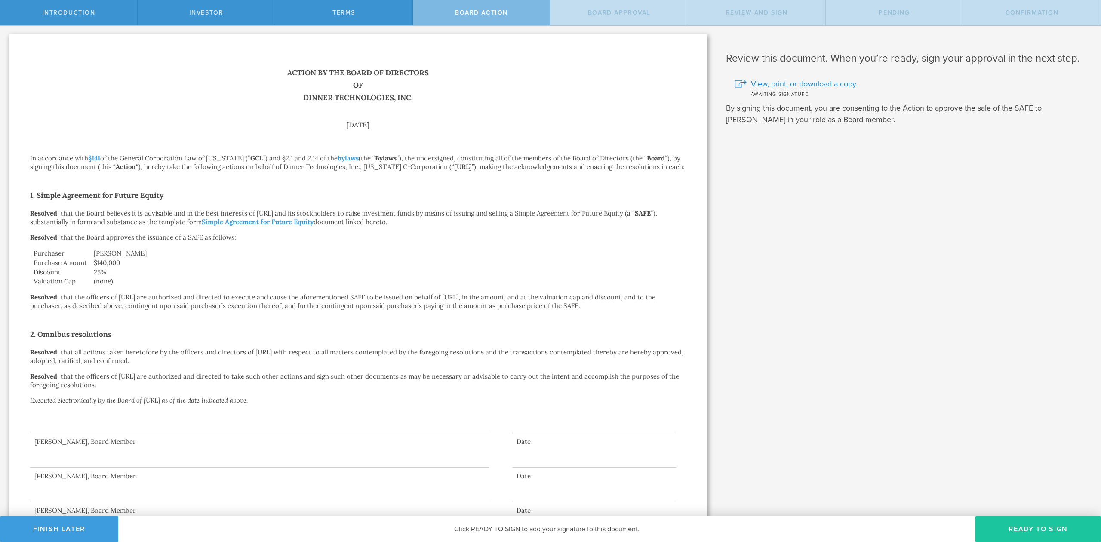
click at [1050, 528] on button "Ready to Sign" at bounding box center [1039, 529] width 126 height 26
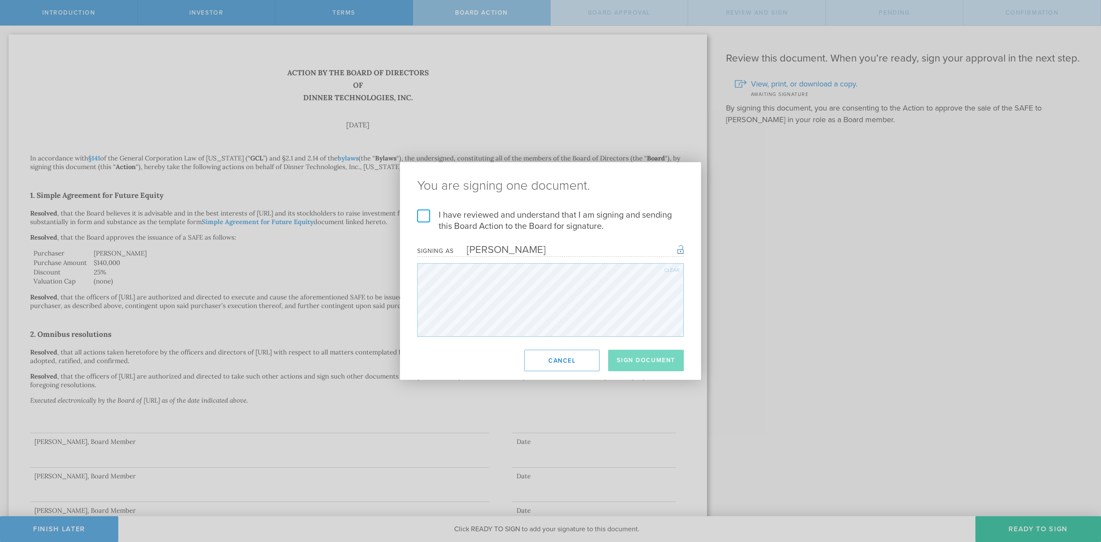
click at [428, 214] on label "I have reviewed and understand that I am signing and sending this Board Action …" at bounding box center [550, 221] width 267 height 22
click at [0, 0] on input "I have reviewed and understand that I am signing and sending this Board Action …" at bounding box center [0, 0] width 0 height 0
click at [635, 359] on button "Sign Document" at bounding box center [646, 361] width 76 height 22
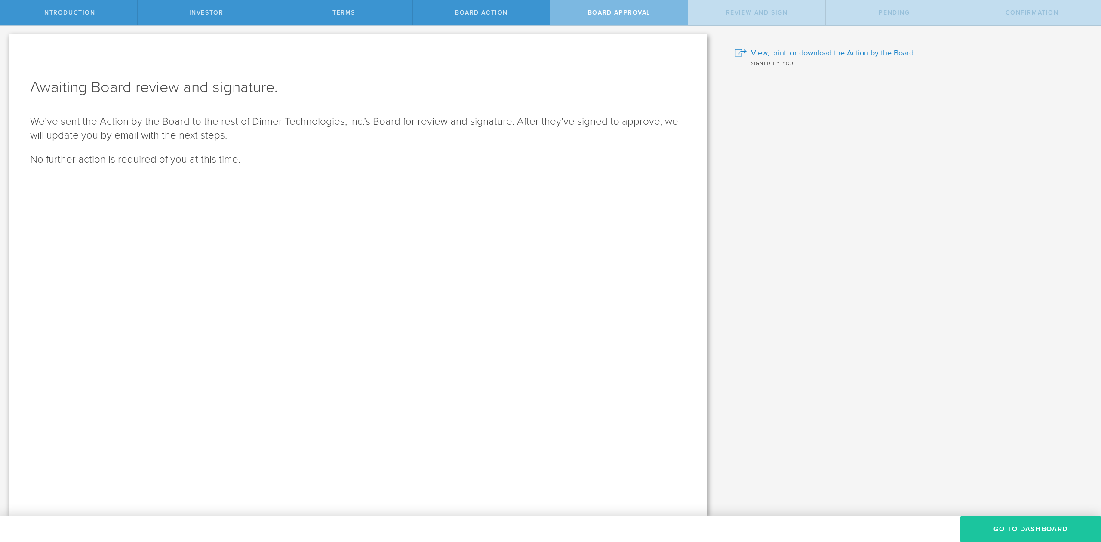
click at [1002, 523] on button "Go To Dashboard" at bounding box center [1031, 529] width 141 height 26
